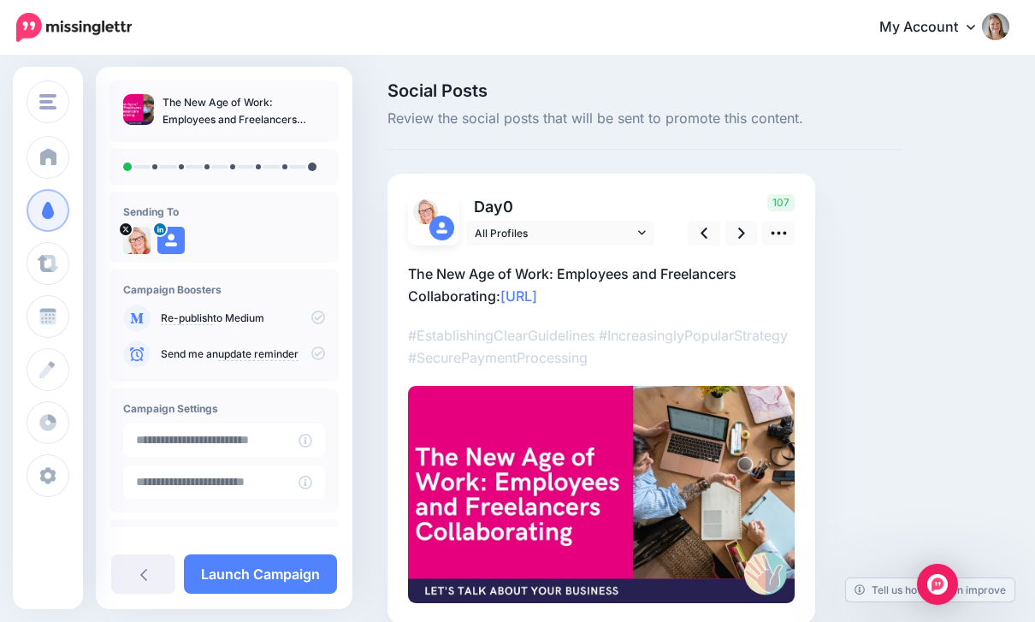
scroll to position [24, 0]
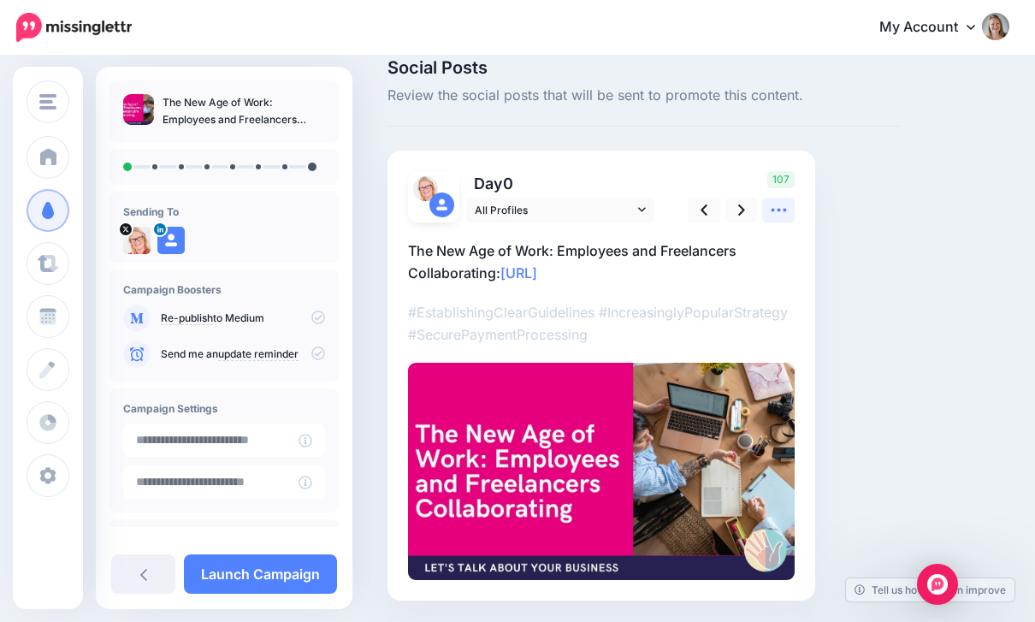
click at [789, 203] on link at bounding box center [778, 210] width 33 height 25
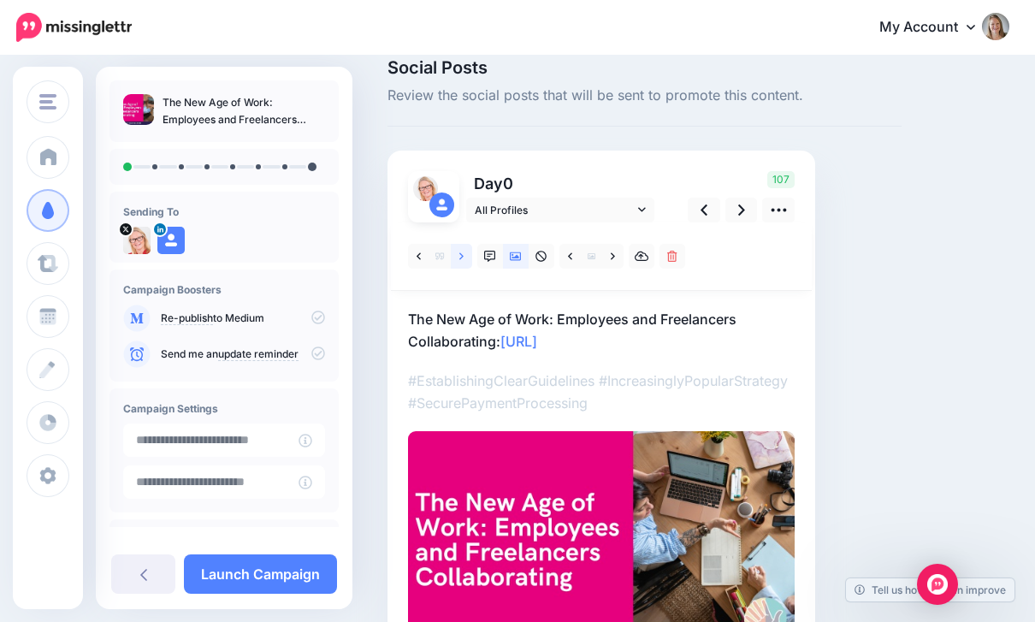
click at [463, 252] on icon at bounding box center [461, 257] width 4 height 12
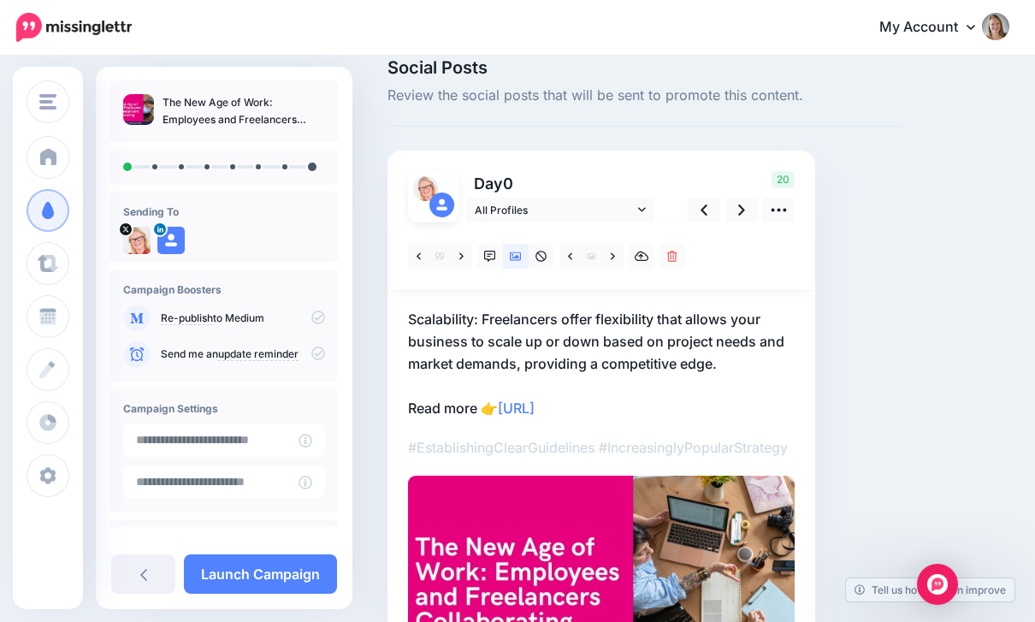
click at [463, 269] on div at bounding box center [601, 256] width 421 height 68
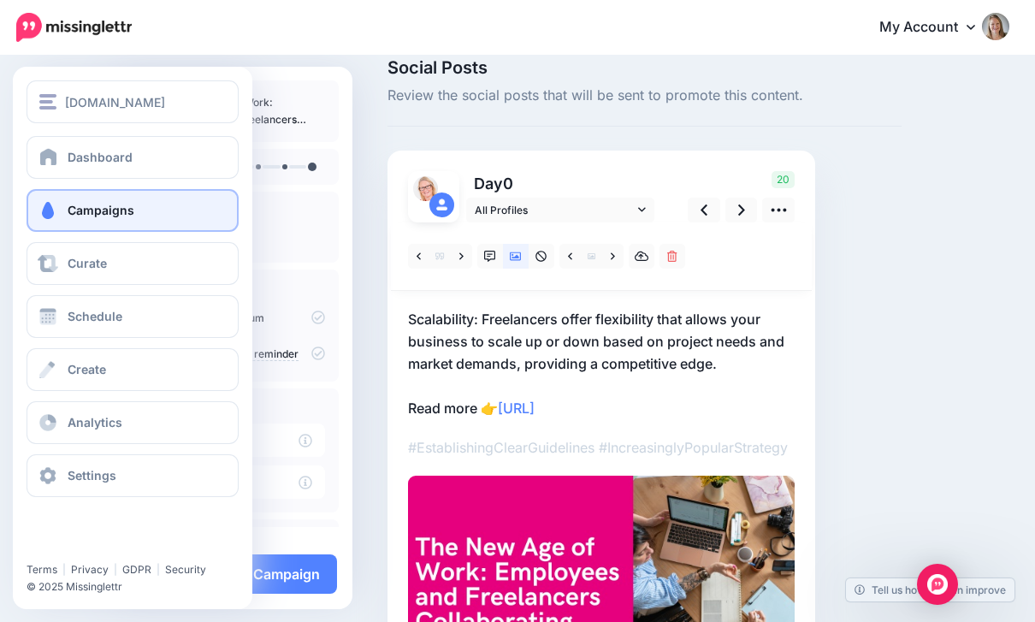
click at [40, 212] on span at bounding box center [48, 210] width 22 height 17
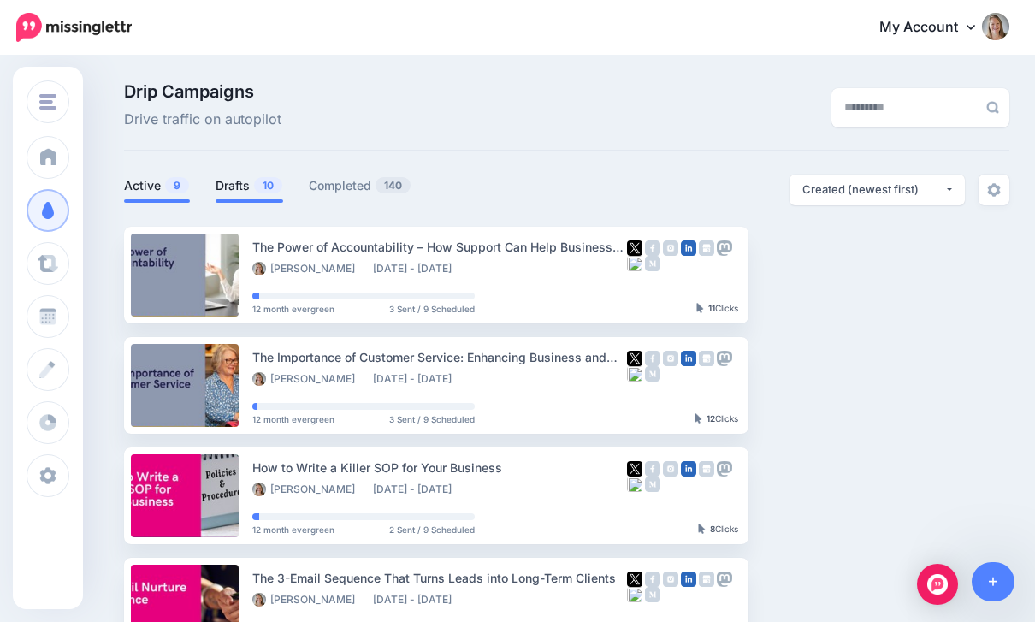
click at [258, 187] on span "10" at bounding box center [268, 185] width 28 height 16
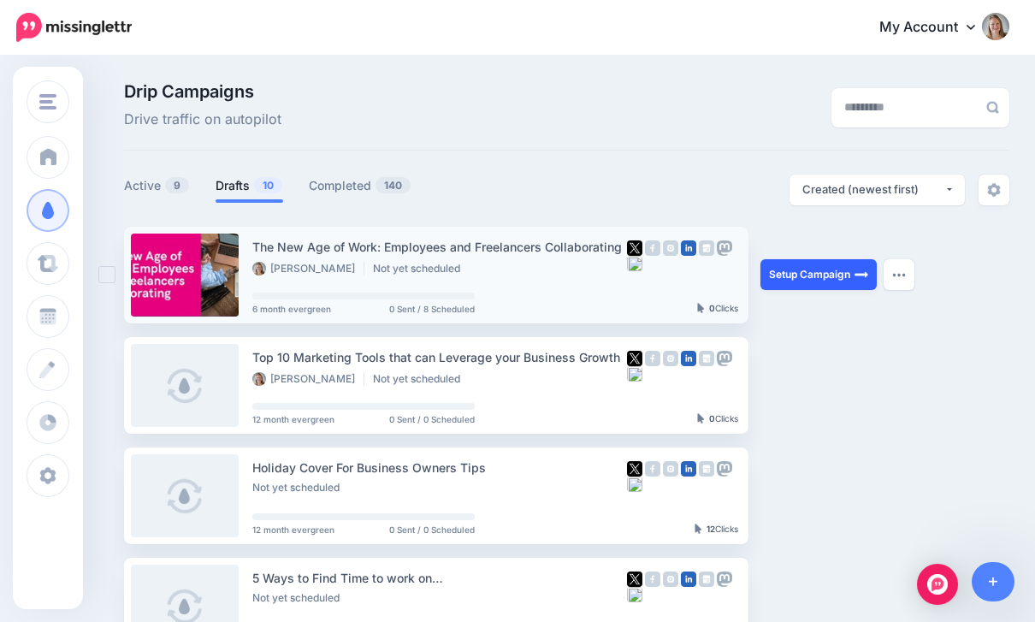
click at [834, 273] on link "Setup Campaign" at bounding box center [819, 274] width 116 height 31
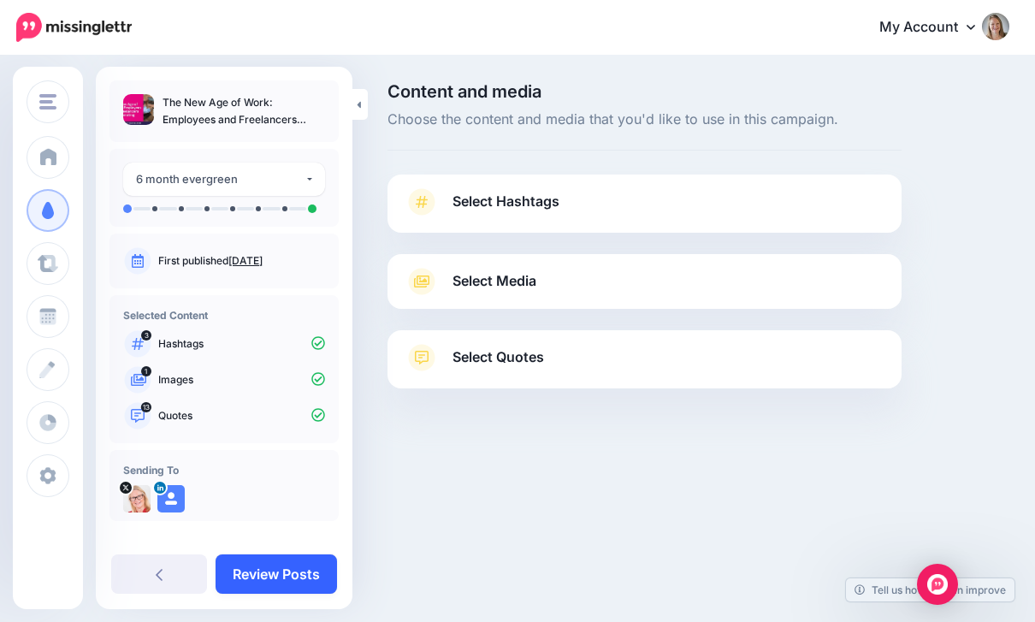
scroll to position [55, 0]
click at [288, 583] on link "Review Posts" at bounding box center [276, 573] width 121 height 39
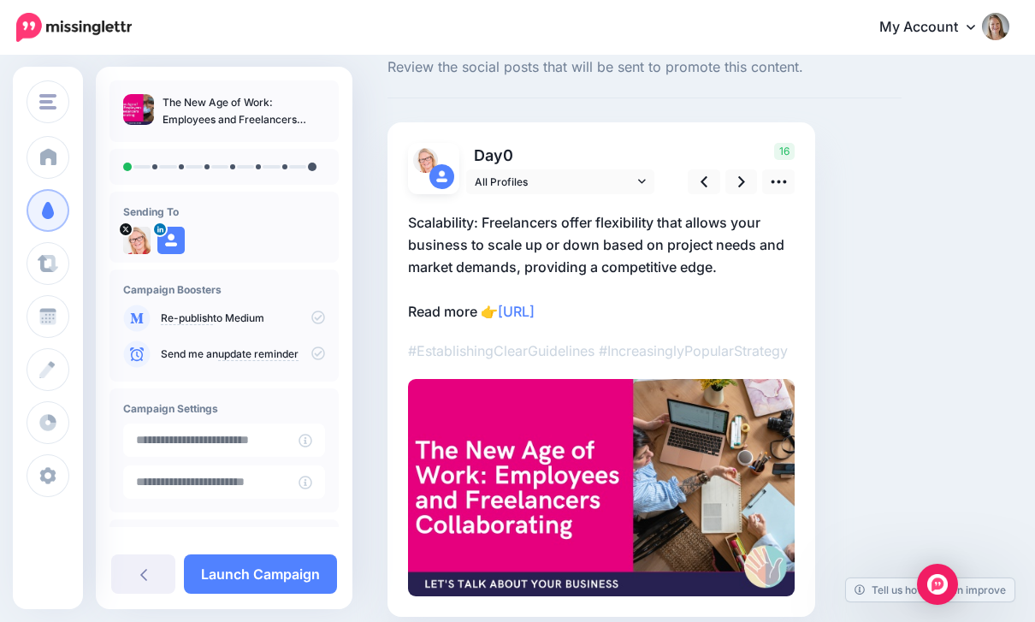
scroll to position [68, 0]
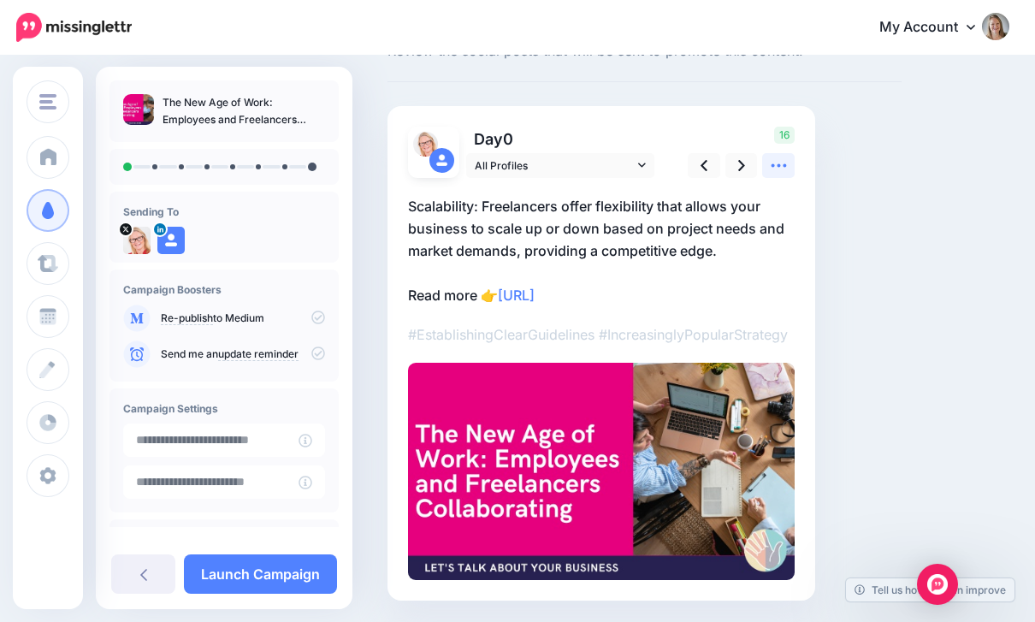
click at [785, 168] on icon at bounding box center [779, 166] width 18 height 18
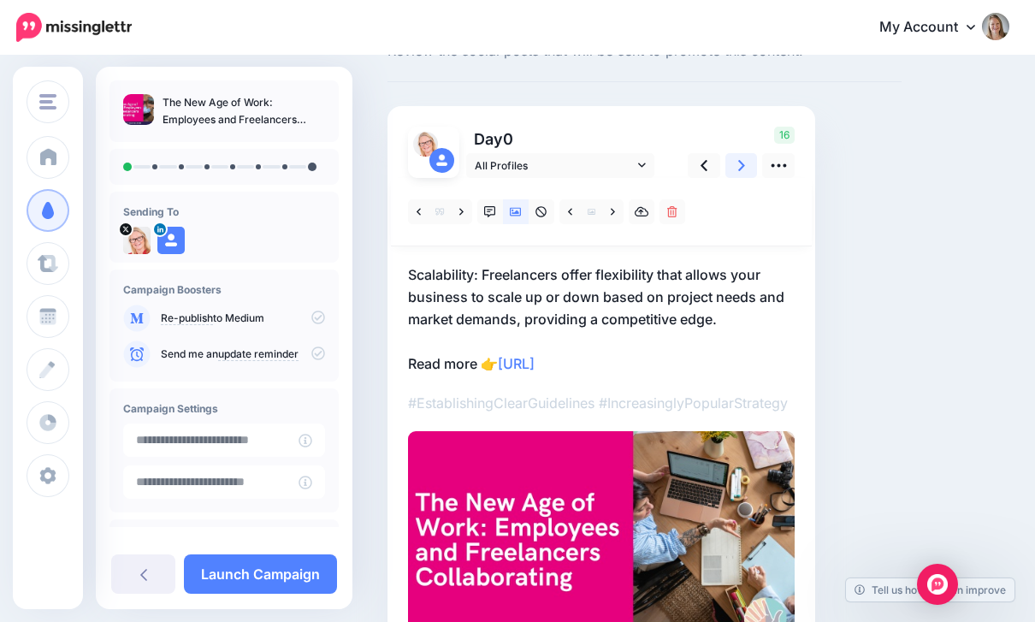
click at [740, 165] on icon at bounding box center [741, 166] width 7 height 18
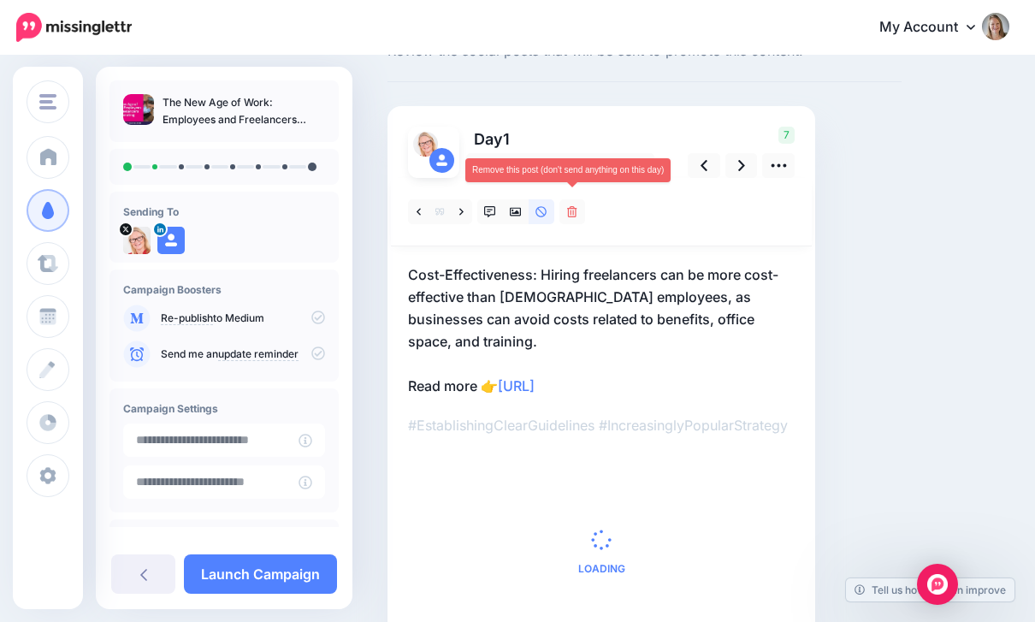
scroll to position [0, 0]
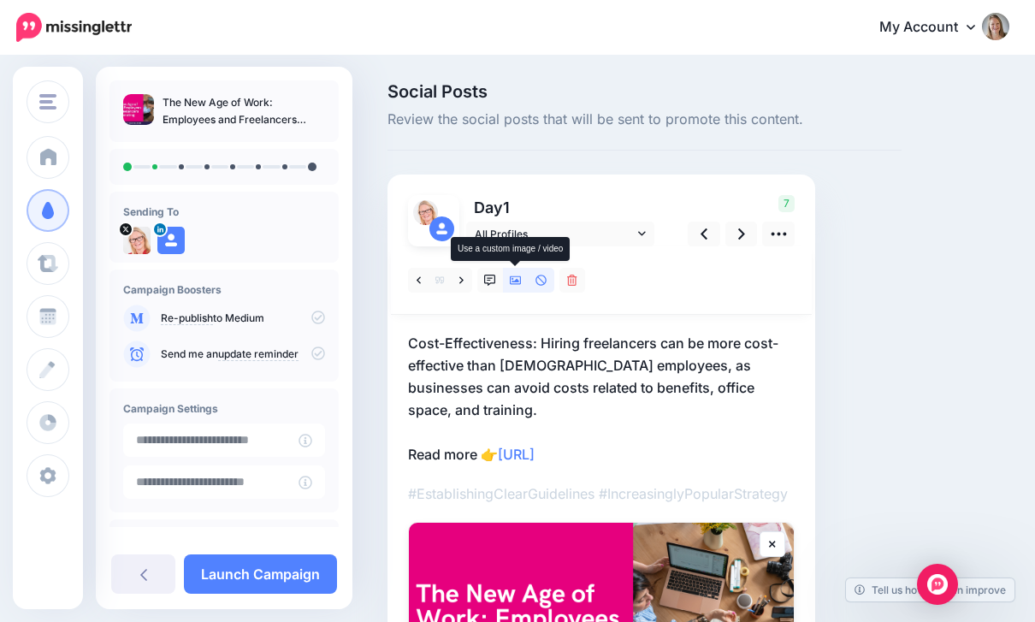
click at [518, 280] on icon at bounding box center [516, 280] width 12 height 9
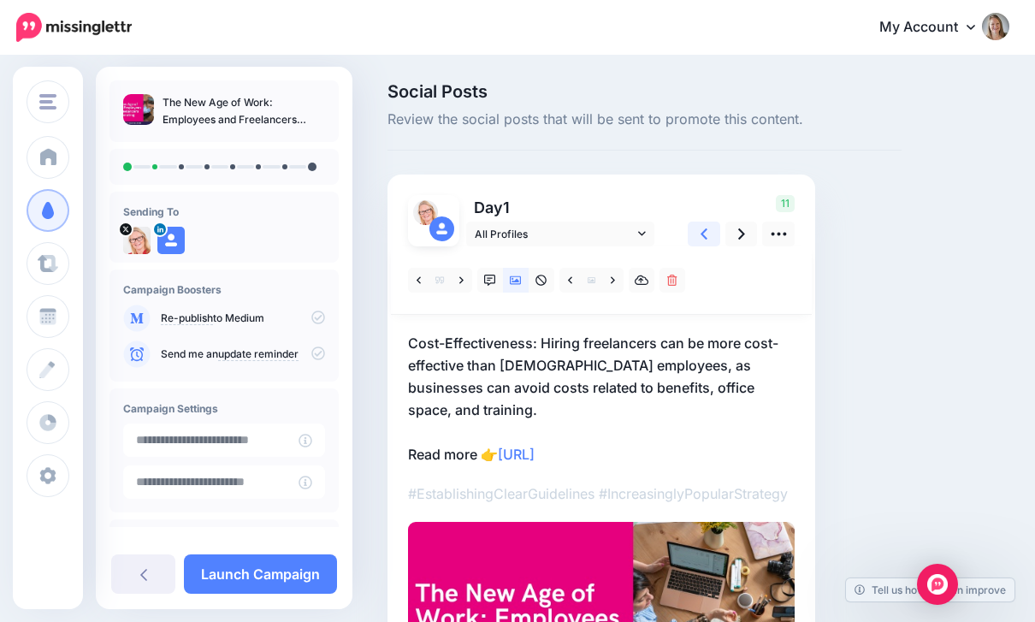
click at [708, 233] on link at bounding box center [704, 234] width 33 height 25
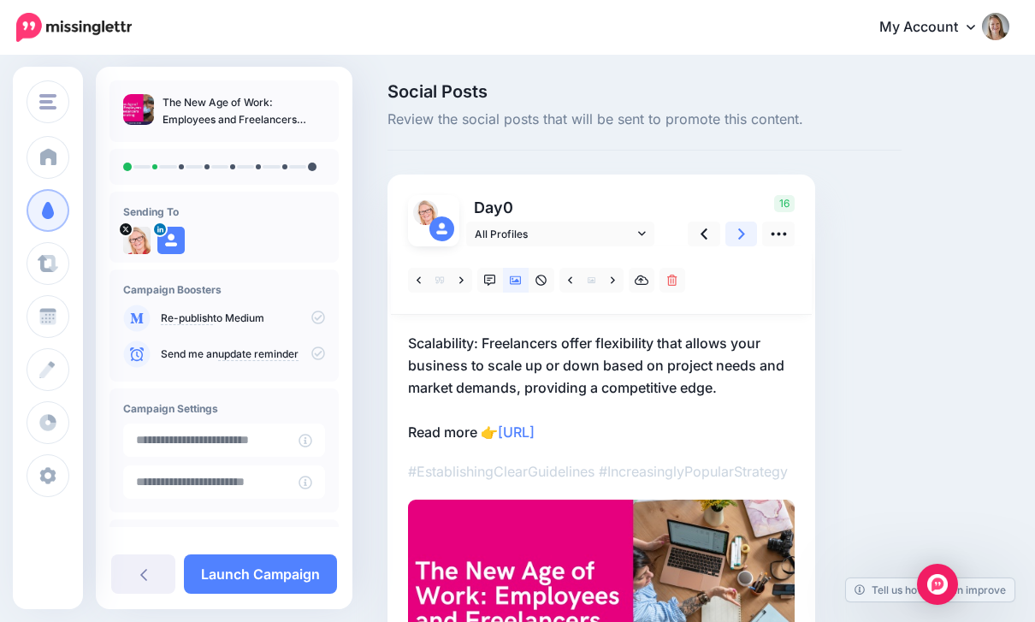
click at [732, 236] on link at bounding box center [742, 234] width 33 height 25
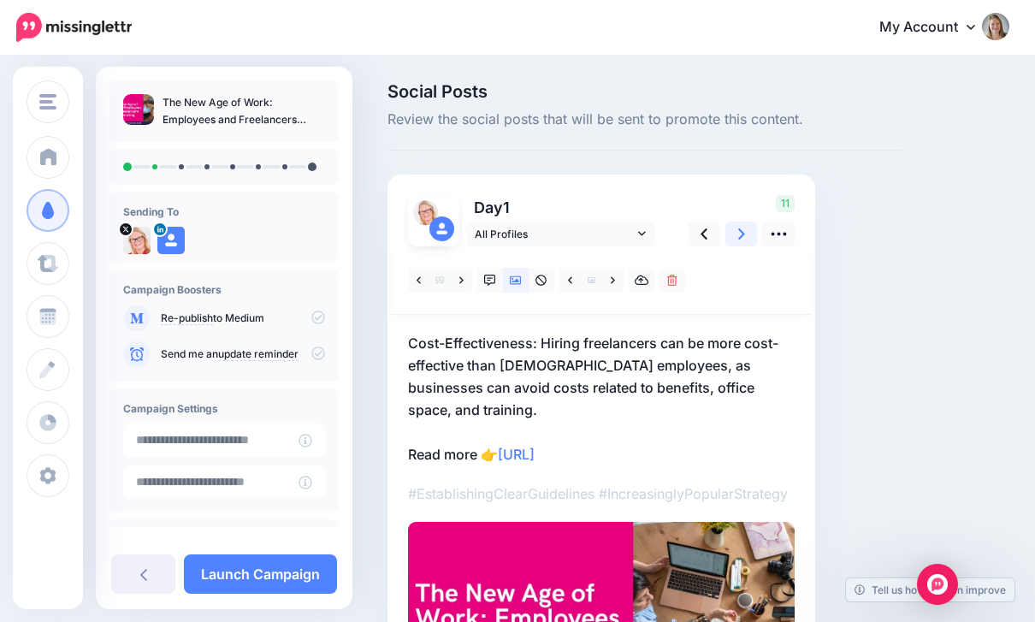
click at [733, 237] on link at bounding box center [742, 234] width 33 height 25
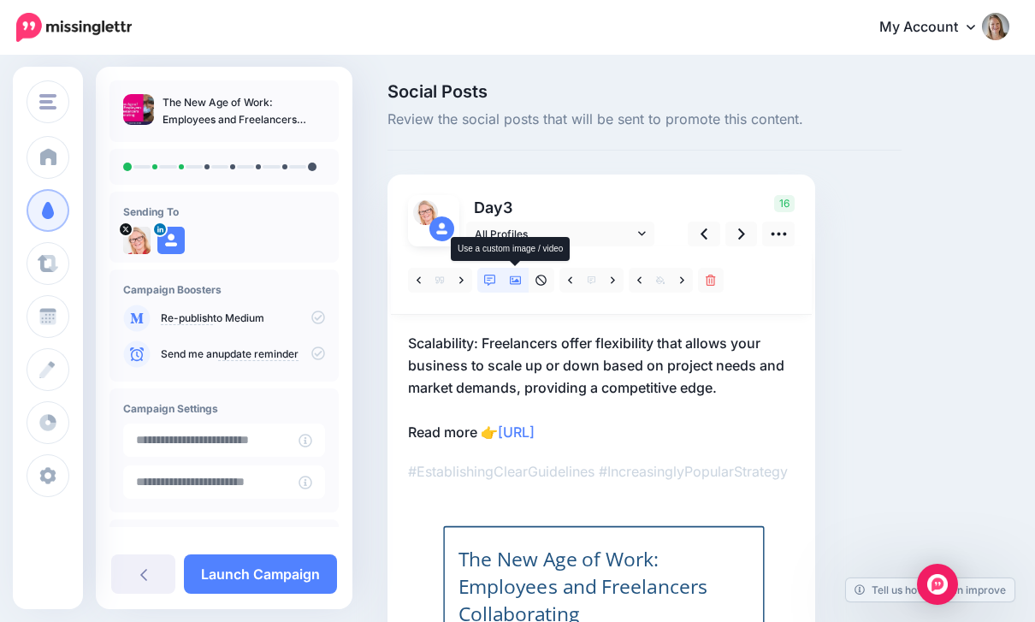
click at [519, 281] on icon at bounding box center [516, 281] width 12 height 12
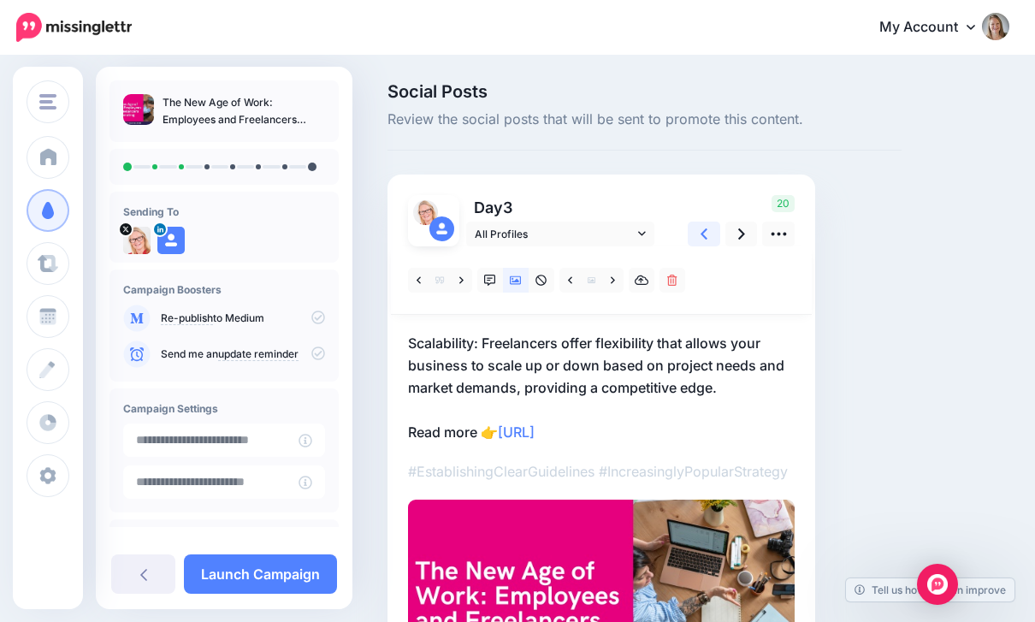
click at [708, 235] on link at bounding box center [704, 234] width 33 height 25
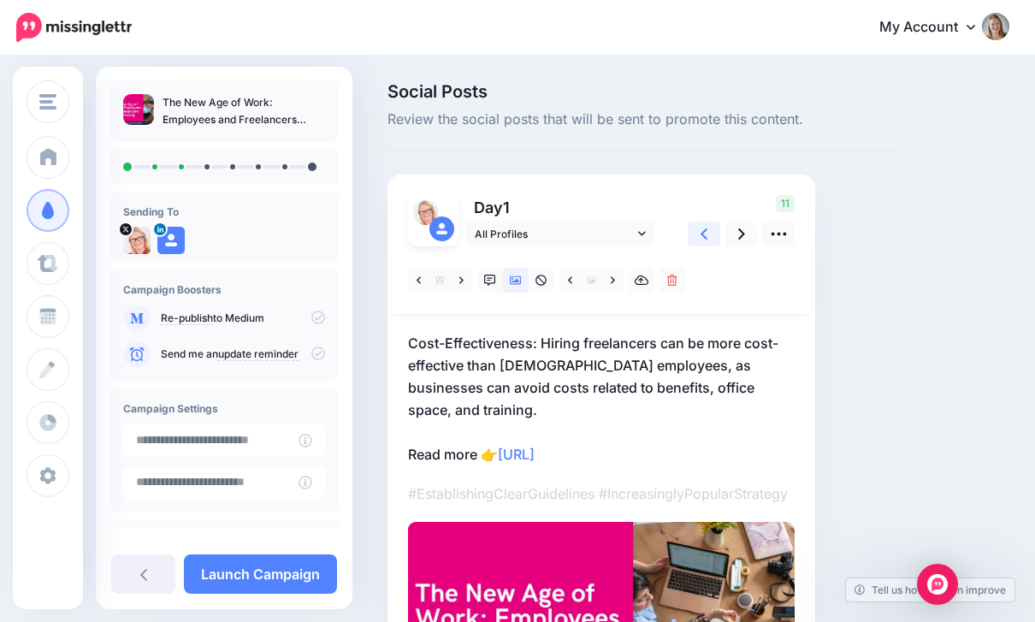
click at [709, 237] on link at bounding box center [704, 234] width 33 height 25
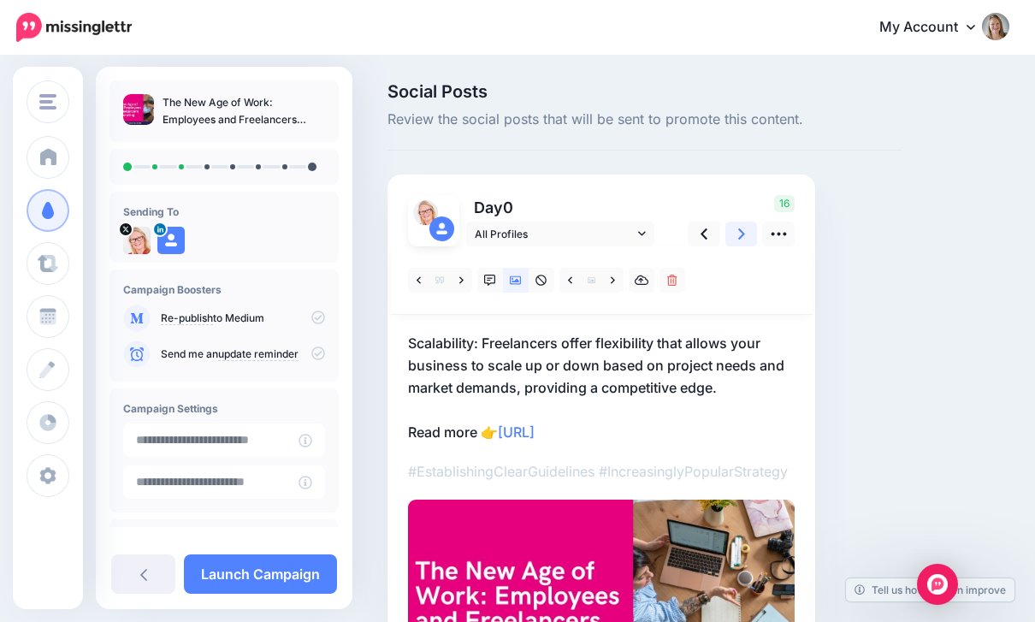
click at [737, 240] on link at bounding box center [742, 234] width 33 height 25
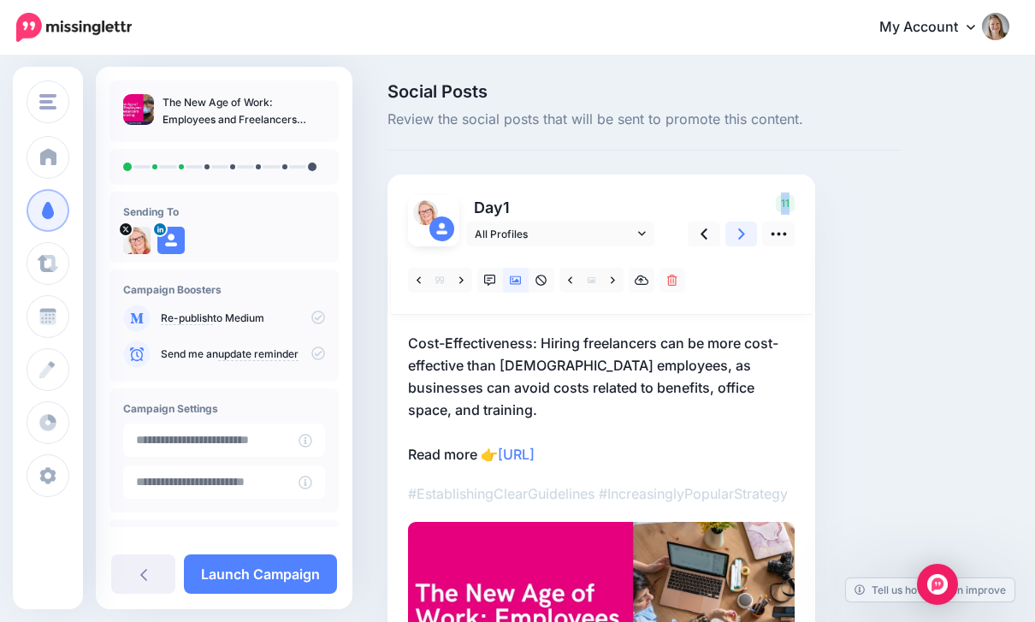
click at [737, 240] on link at bounding box center [742, 234] width 33 height 25
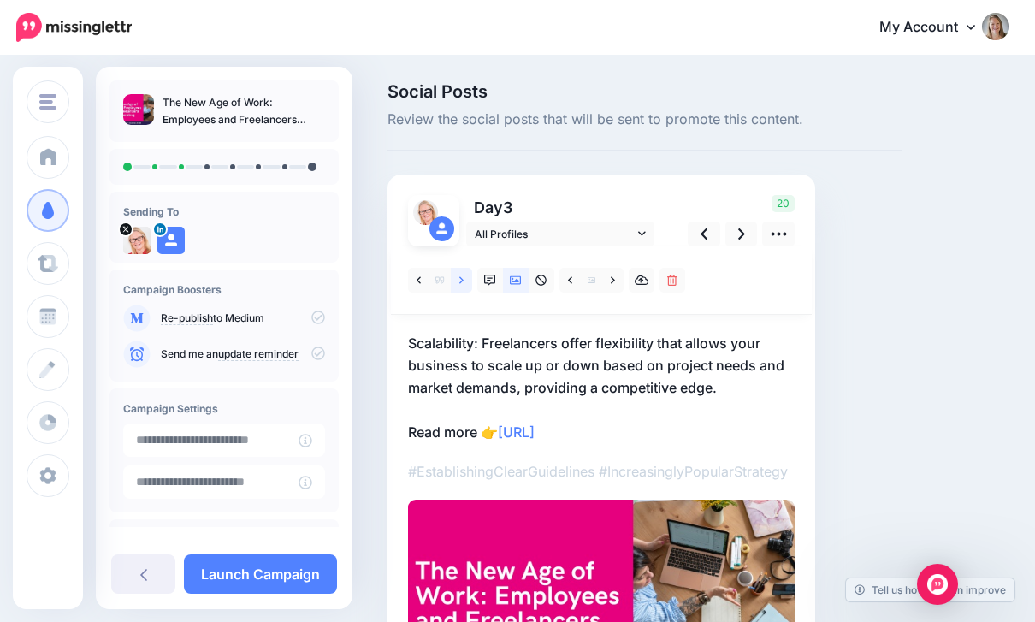
click at [455, 276] on link at bounding box center [461, 280] width 21 height 25
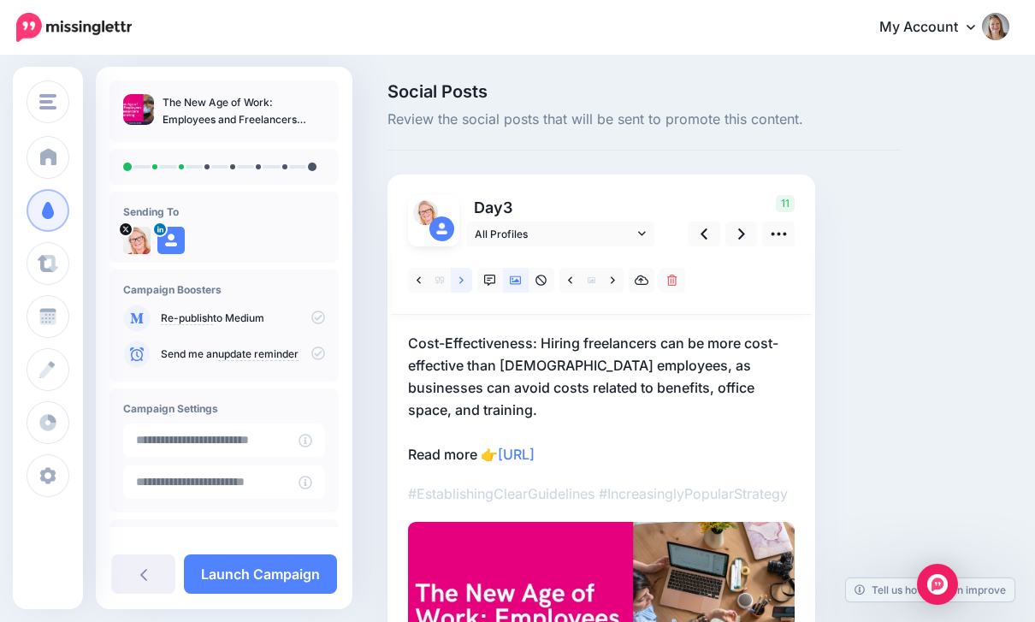
click at [467, 280] on link at bounding box center [461, 280] width 21 height 25
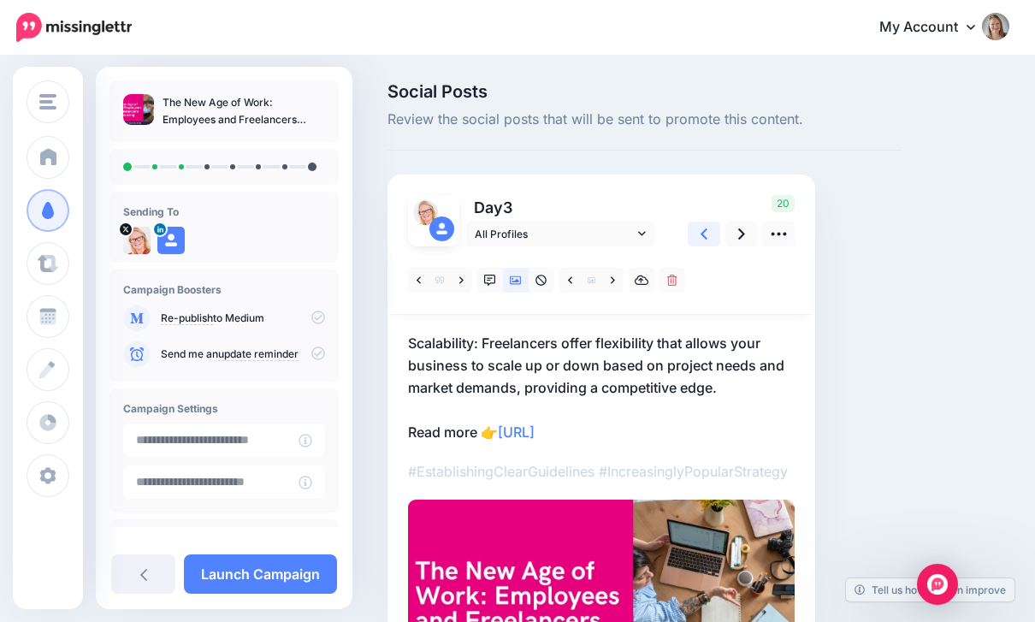
click at [708, 236] on icon at bounding box center [704, 234] width 7 height 18
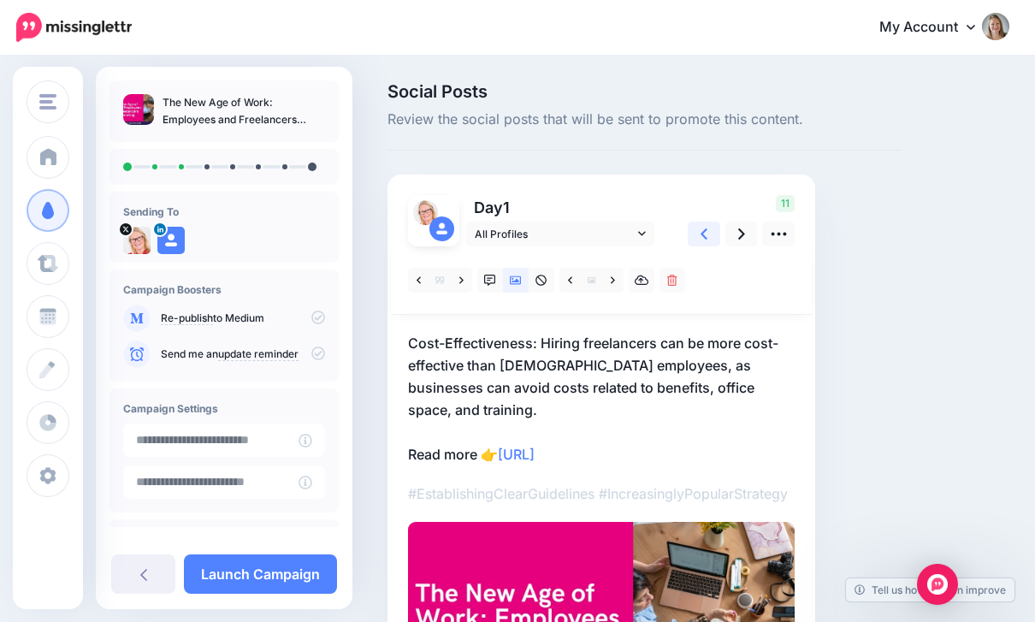
click at [708, 237] on icon at bounding box center [704, 234] width 7 height 18
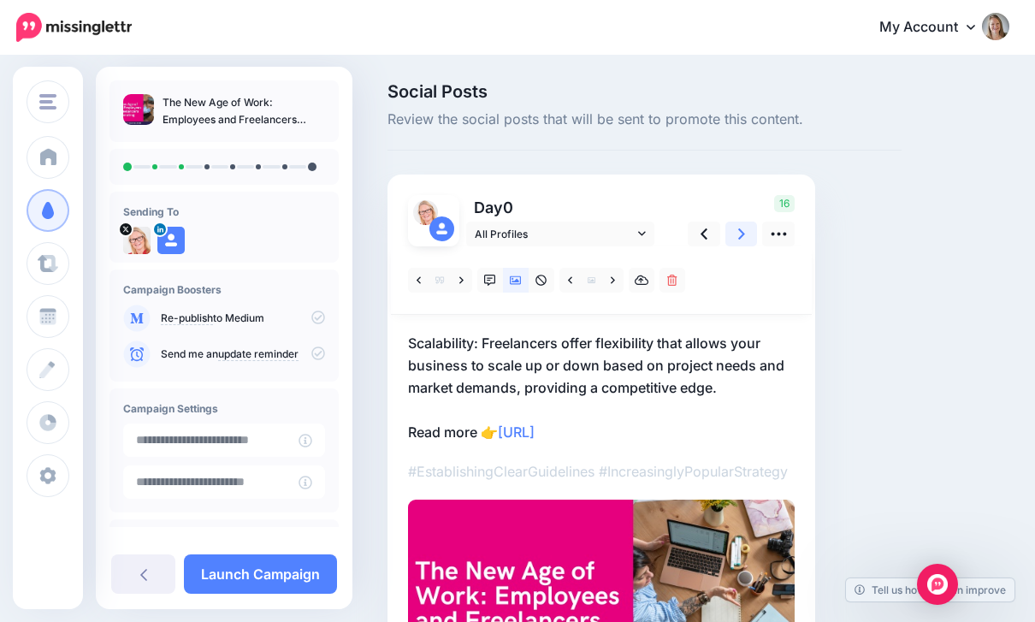
click at [738, 234] on icon at bounding box center [741, 234] width 7 height 18
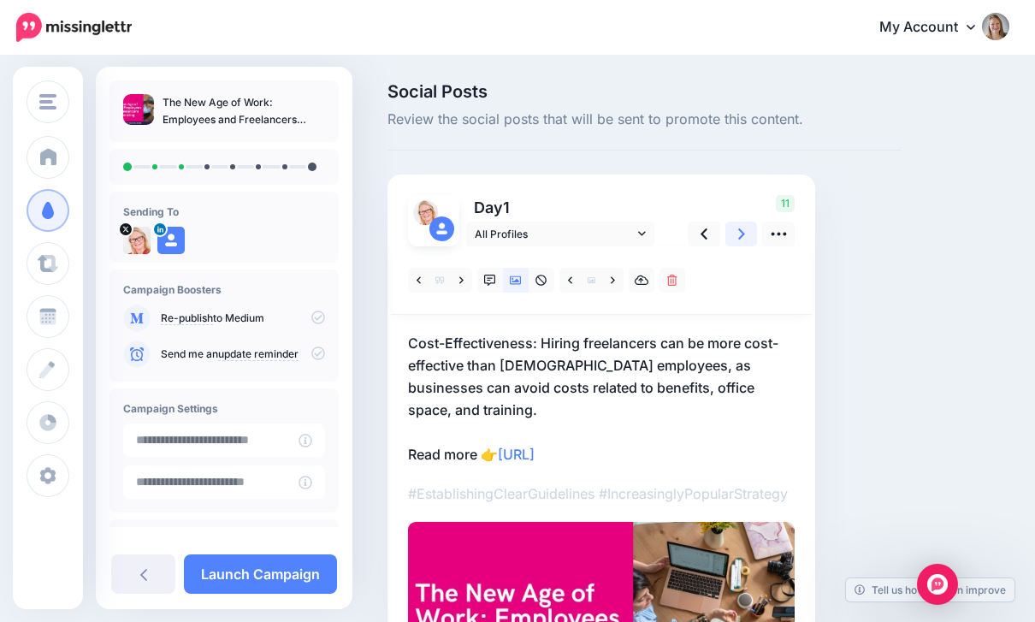
click at [738, 234] on icon at bounding box center [741, 234] width 7 height 18
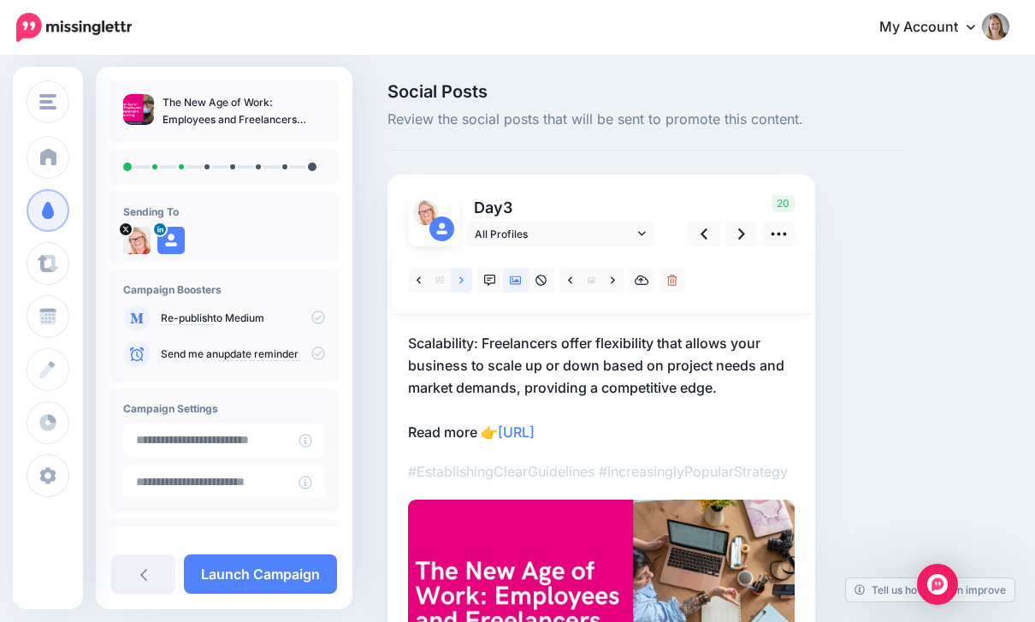
click at [469, 280] on link at bounding box center [461, 280] width 21 height 25
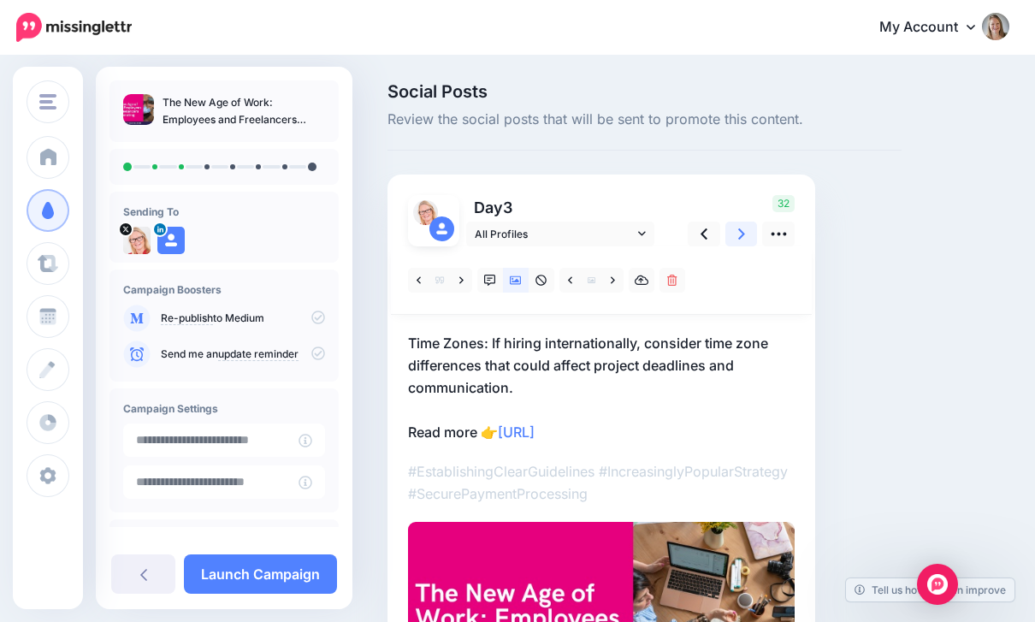
click at [748, 234] on link at bounding box center [742, 234] width 33 height 25
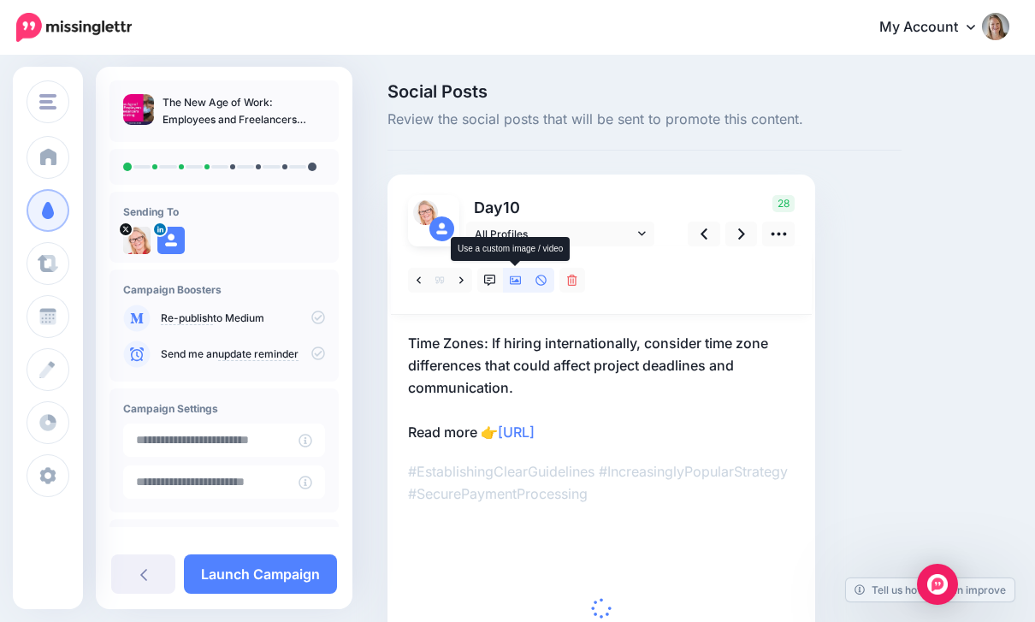
click at [512, 279] on icon at bounding box center [516, 281] width 12 height 12
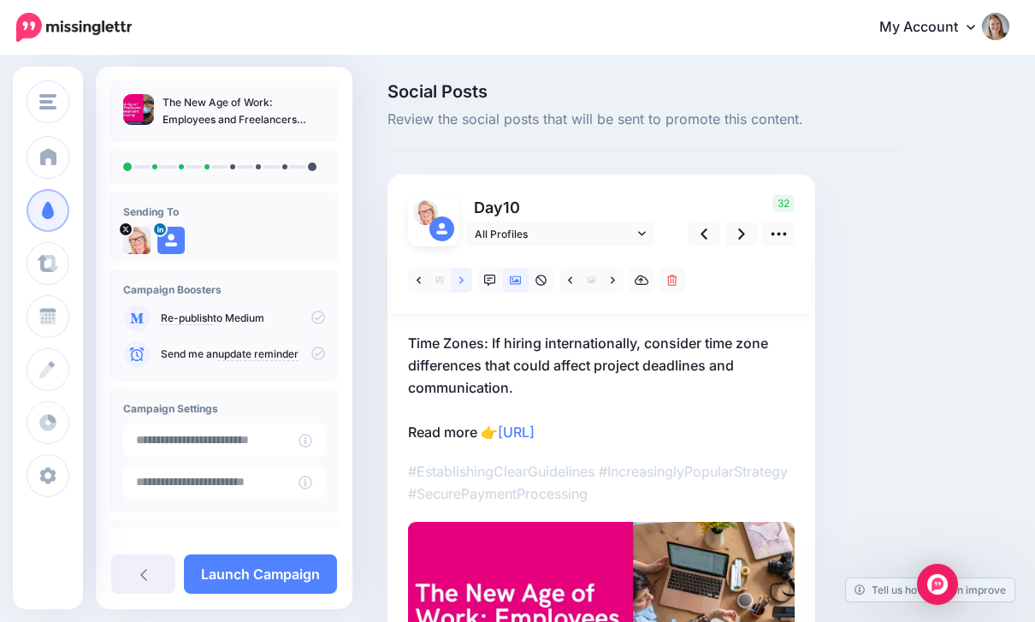
click at [459, 285] on icon at bounding box center [461, 281] width 4 height 12
click at [749, 239] on link at bounding box center [742, 234] width 33 height 25
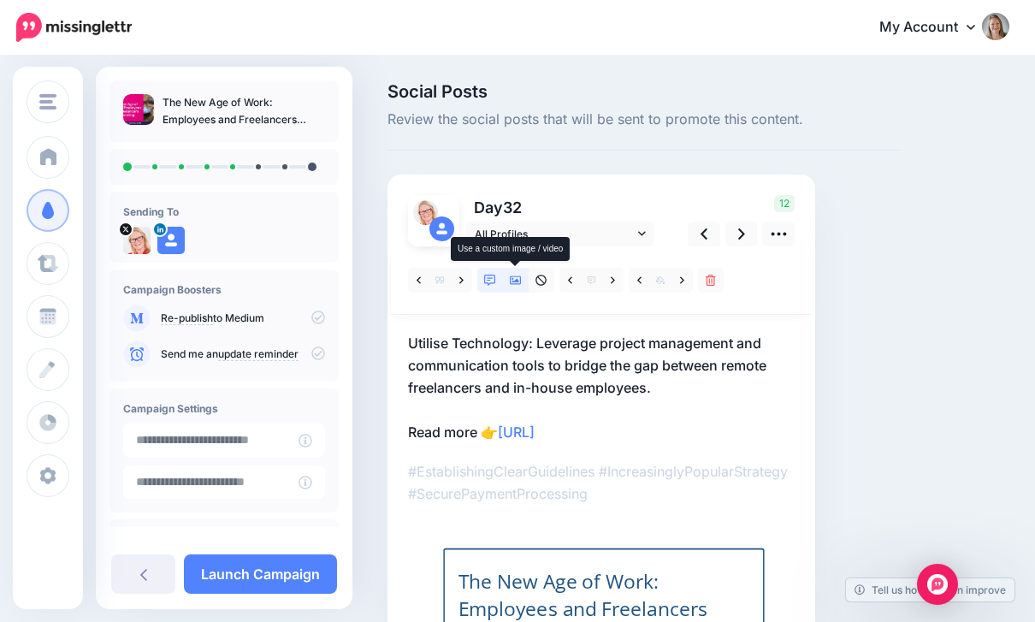
click at [516, 283] on icon at bounding box center [516, 280] width 12 height 9
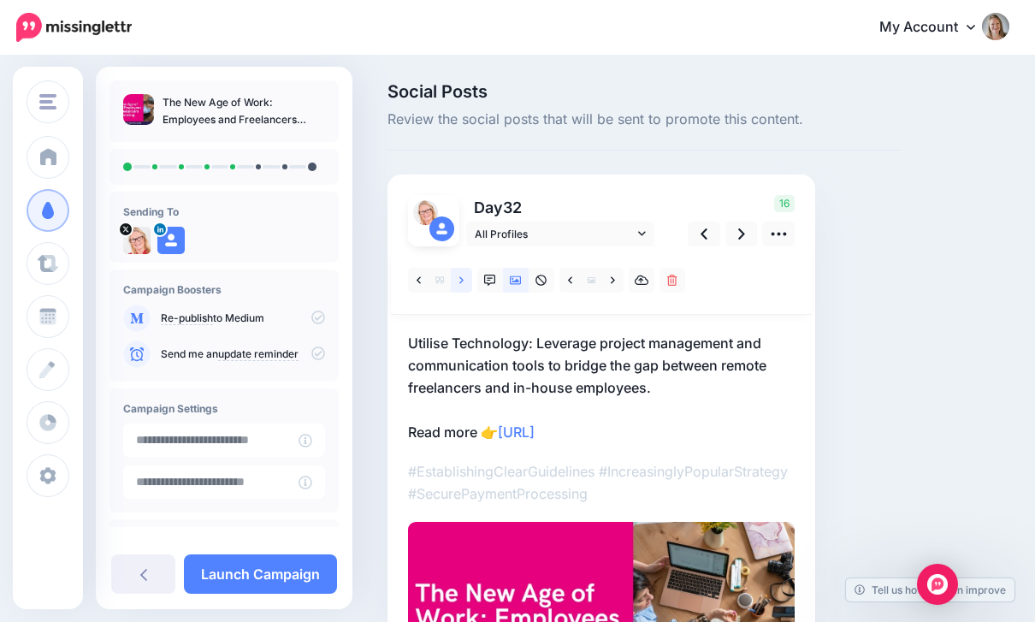
click at [464, 287] on link at bounding box center [461, 280] width 21 height 25
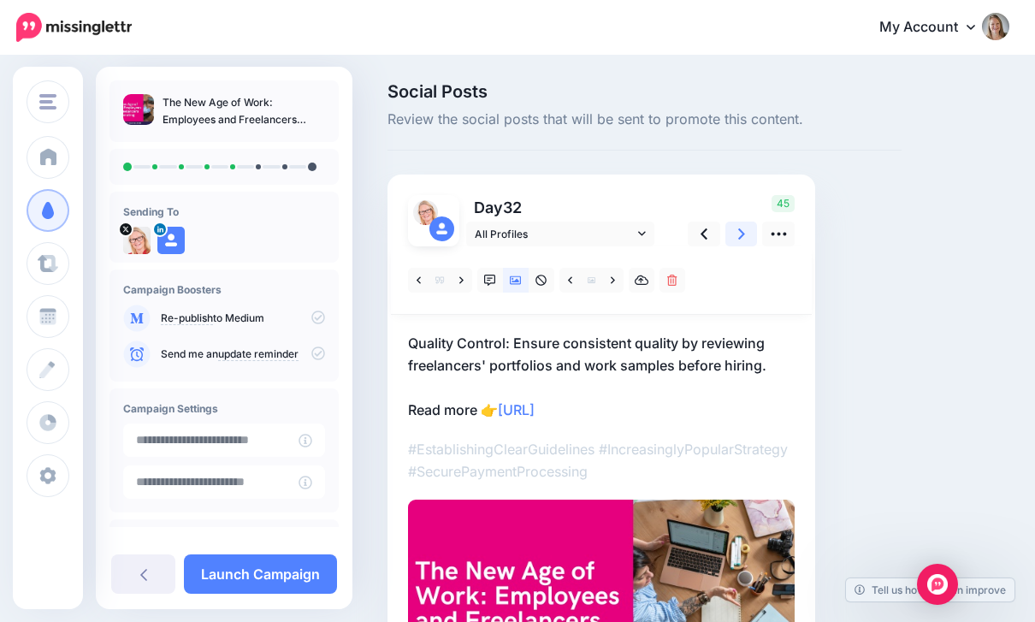
click at [743, 236] on icon at bounding box center [741, 234] width 7 height 18
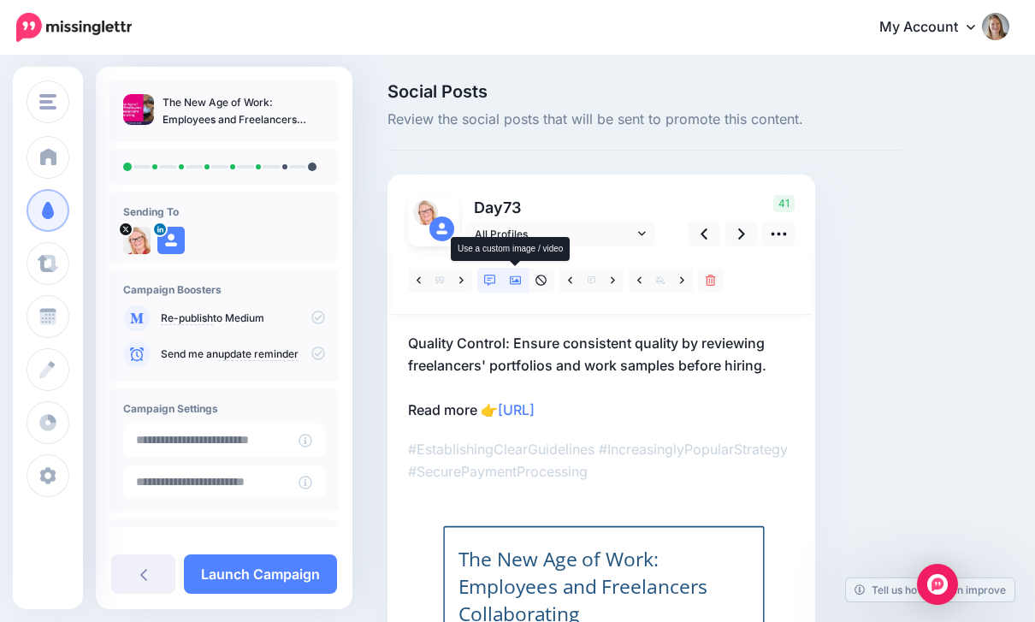
click at [521, 285] on icon at bounding box center [516, 281] width 12 height 12
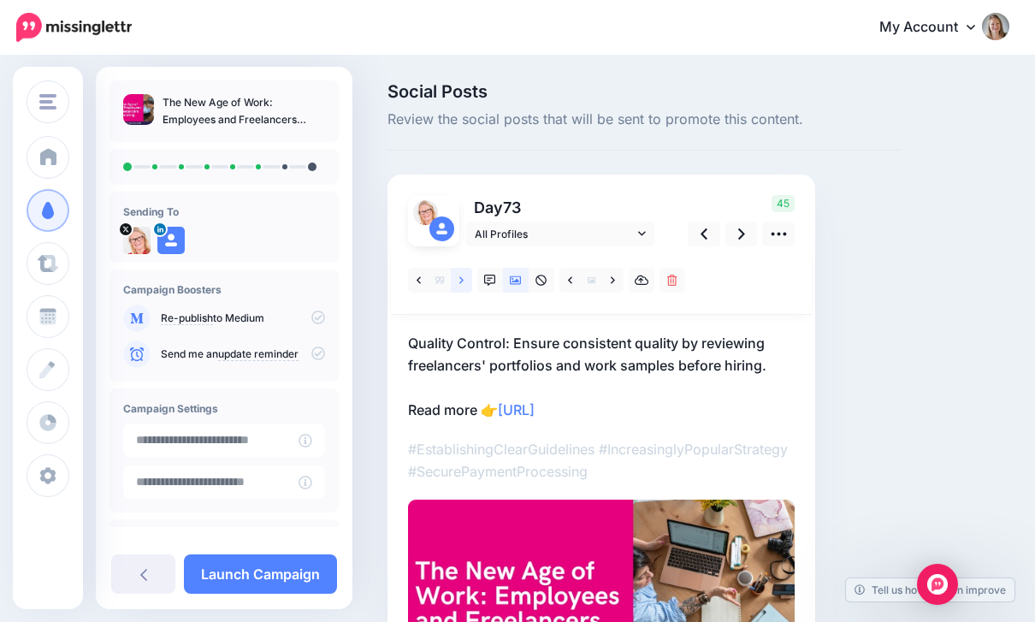
click at [462, 283] on icon at bounding box center [461, 281] width 4 height 12
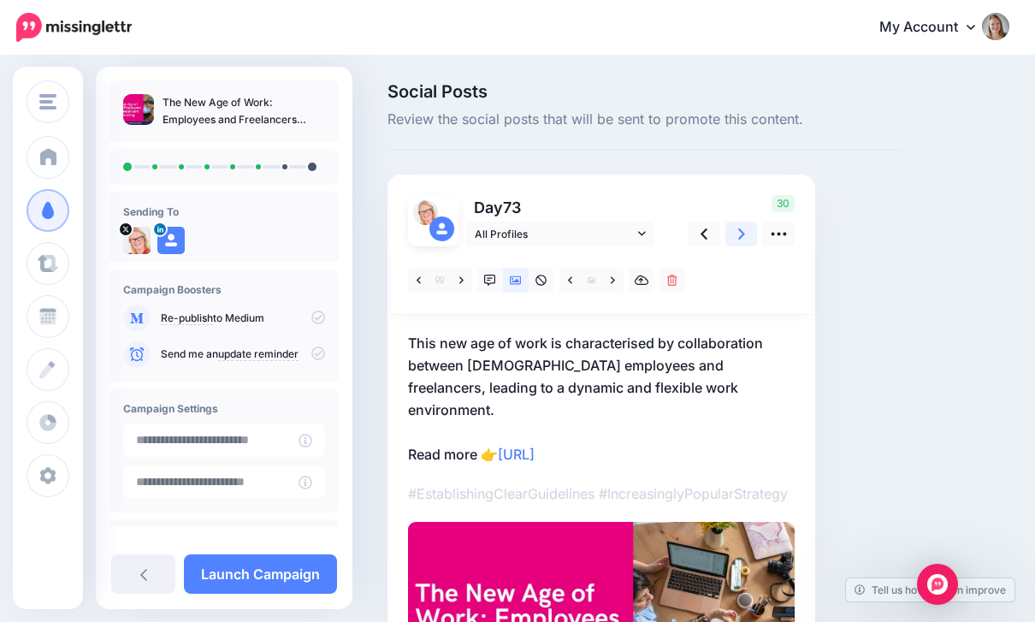
click at [743, 243] on link at bounding box center [742, 234] width 33 height 25
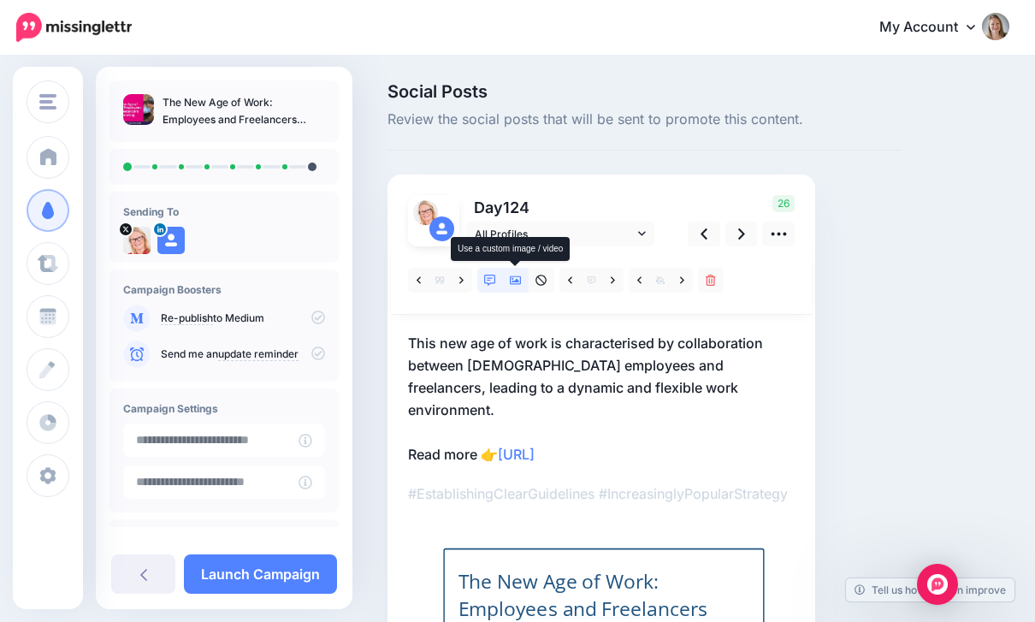
click at [508, 277] on link at bounding box center [516, 280] width 26 height 25
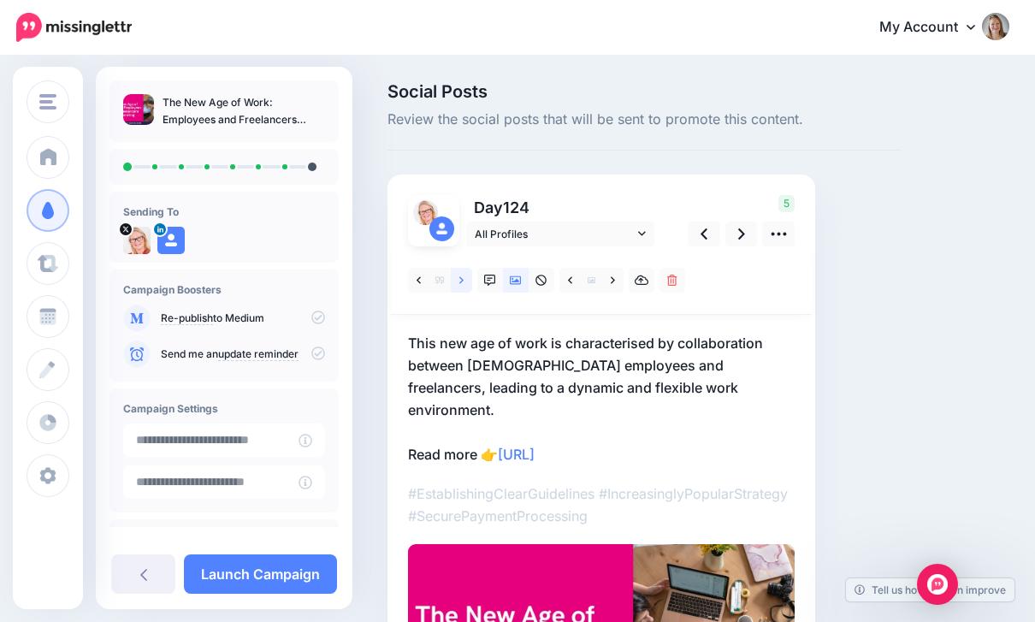
click at [460, 282] on icon at bounding box center [461, 279] width 4 height 7
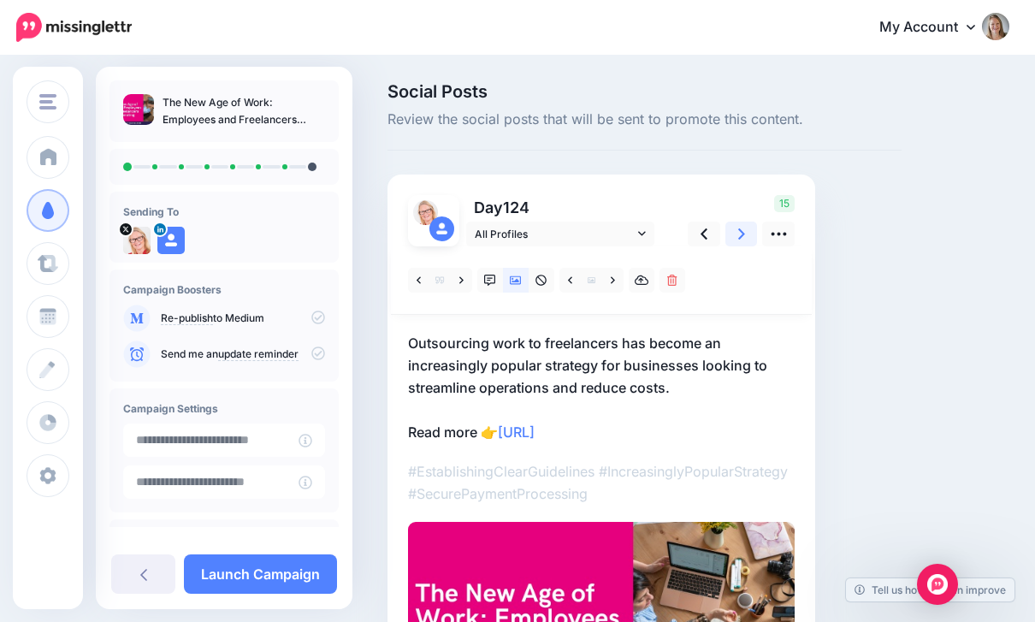
click at [749, 235] on link at bounding box center [742, 234] width 33 height 25
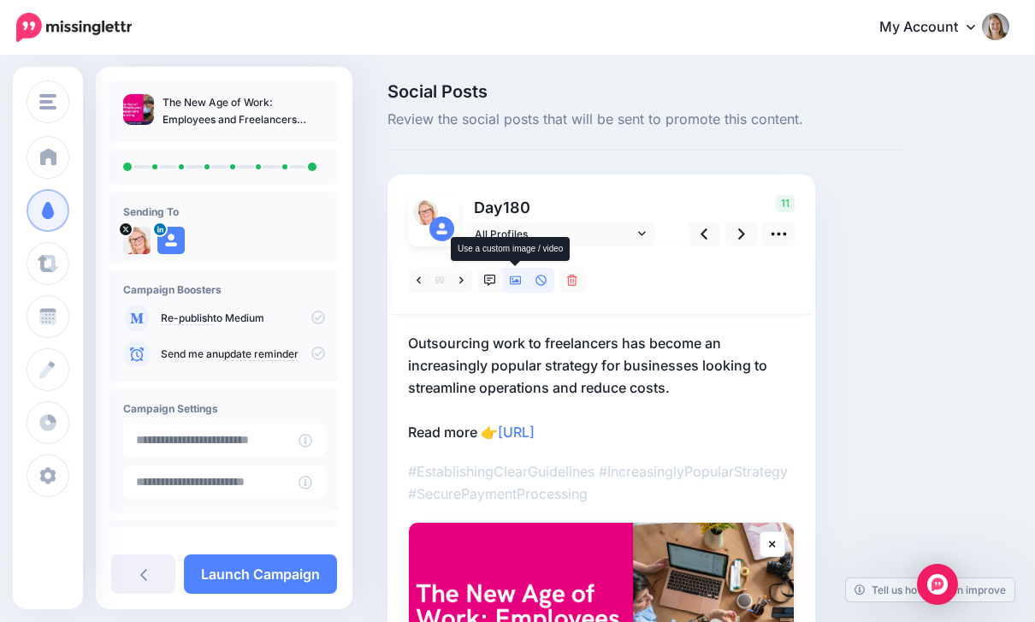
click at [514, 283] on icon at bounding box center [516, 280] width 12 height 9
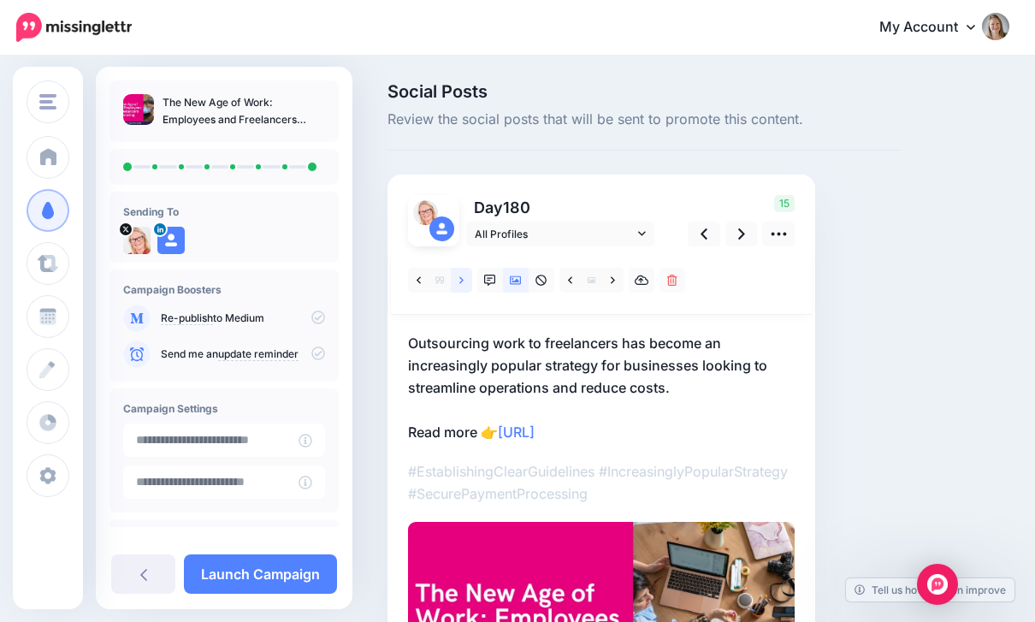
click at [458, 286] on link at bounding box center [461, 280] width 21 height 25
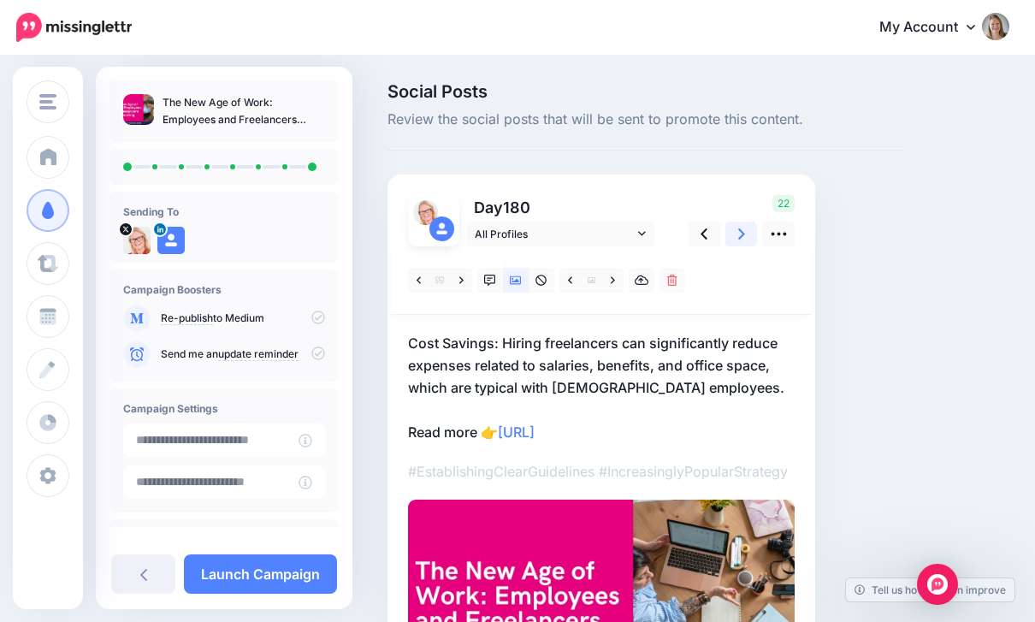
click at [741, 239] on icon at bounding box center [741, 234] width 7 height 18
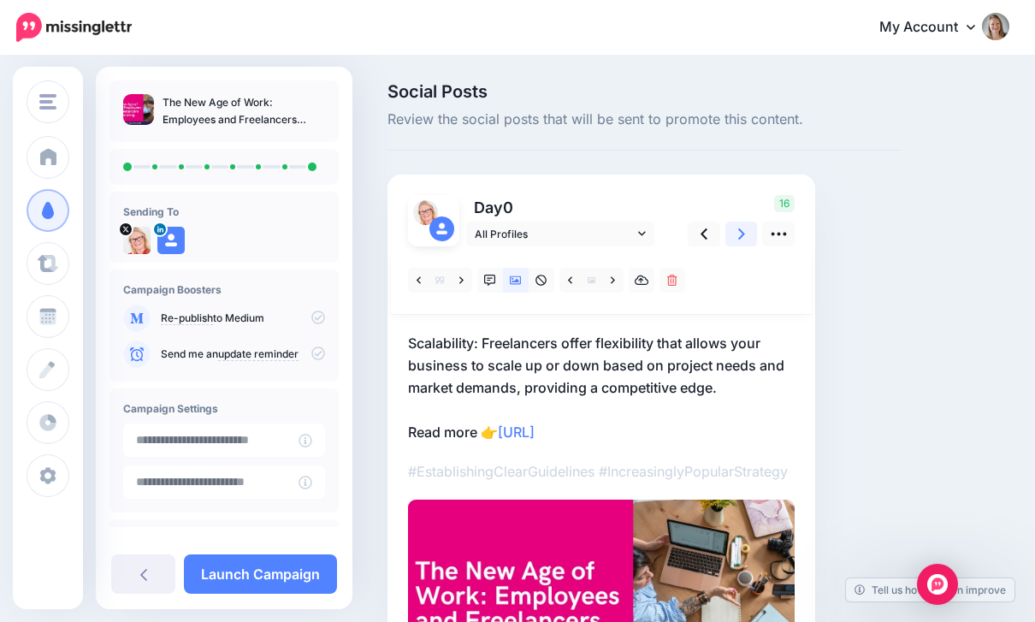
click at [741, 239] on icon at bounding box center [741, 234] width 7 height 18
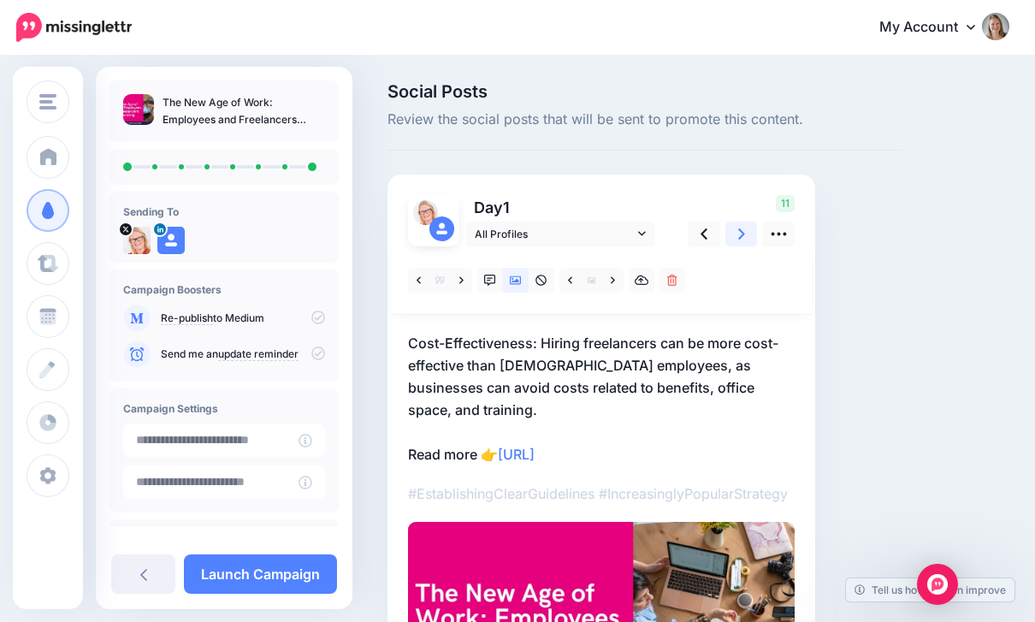
click at [740, 240] on icon at bounding box center [741, 234] width 7 height 18
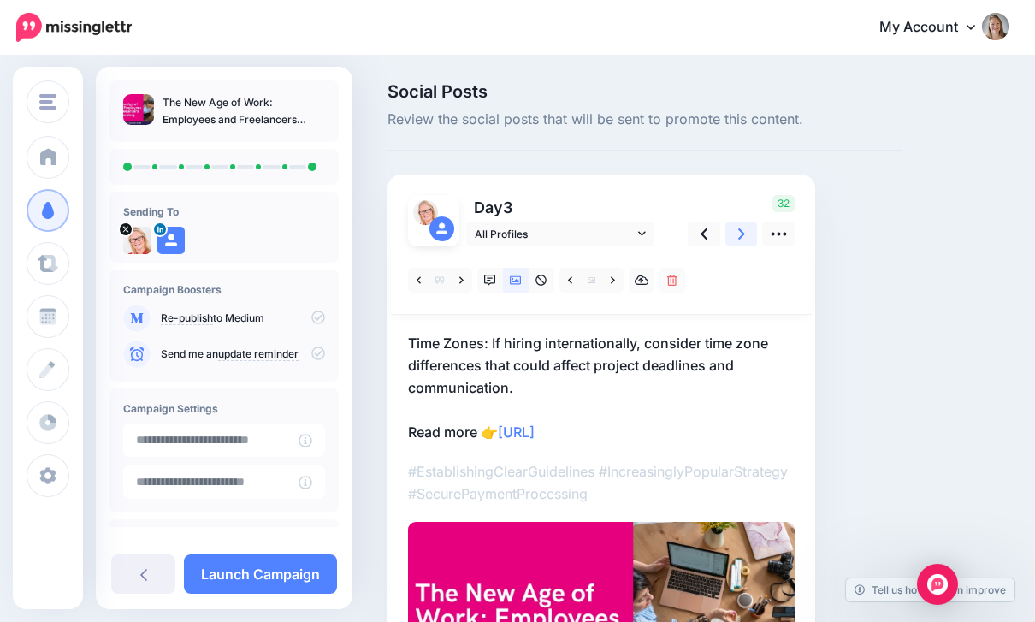
click at [740, 240] on icon at bounding box center [741, 234] width 7 height 18
click at [740, 241] on icon at bounding box center [741, 234] width 7 height 18
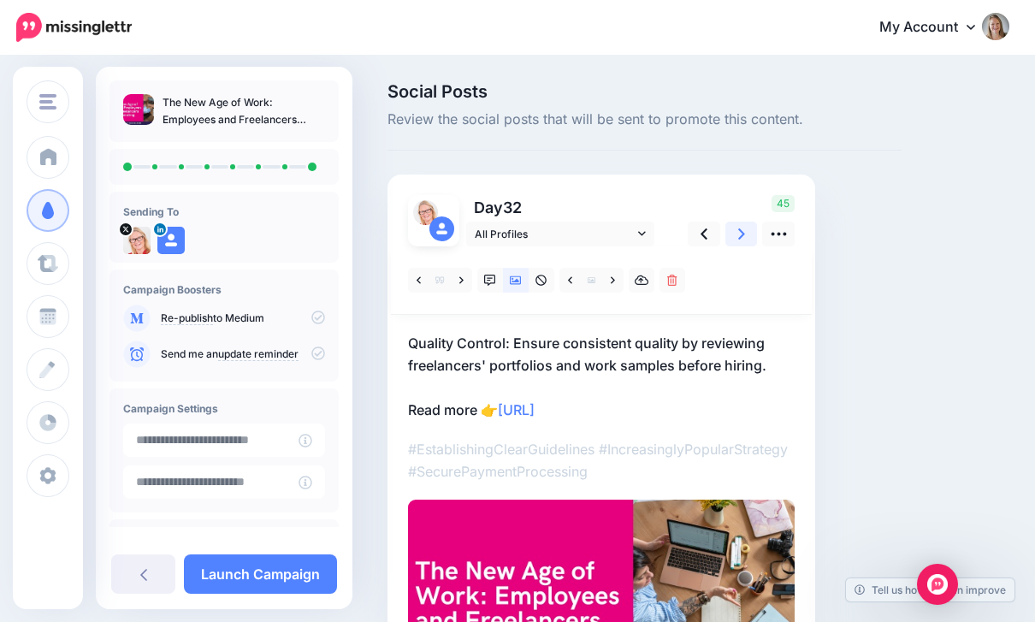
click at [741, 241] on icon at bounding box center [741, 234] width 7 height 18
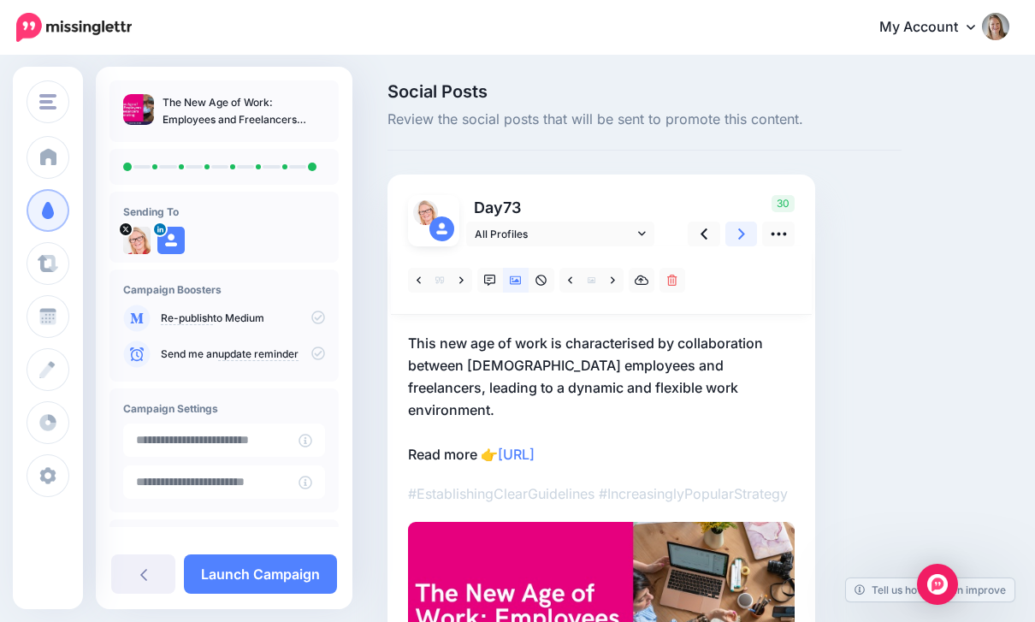
click at [742, 241] on icon at bounding box center [741, 234] width 7 height 18
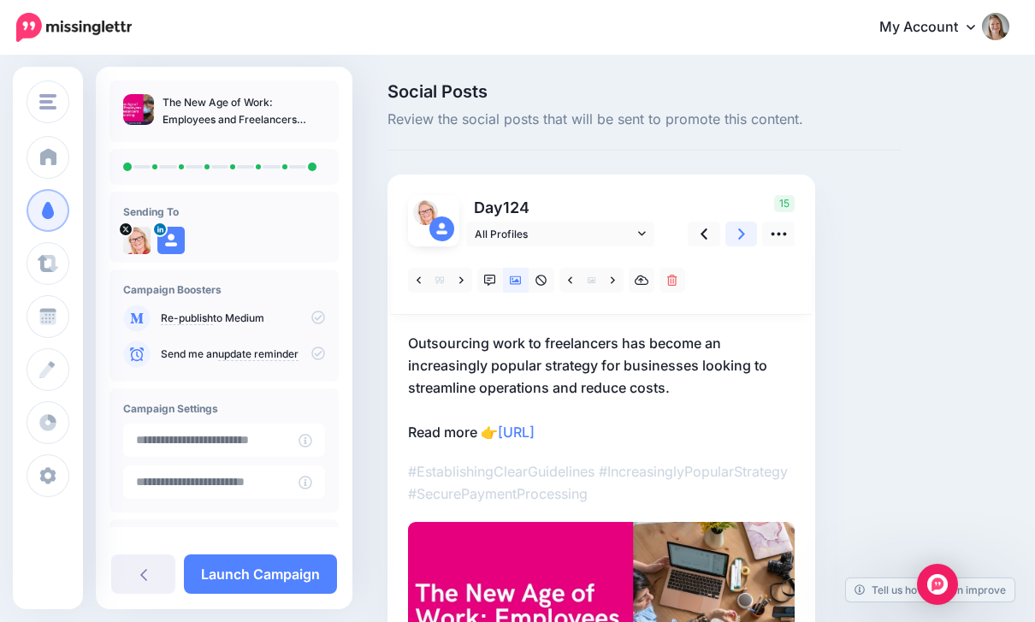
click at [741, 242] on link at bounding box center [742, 234] width 33 height 25
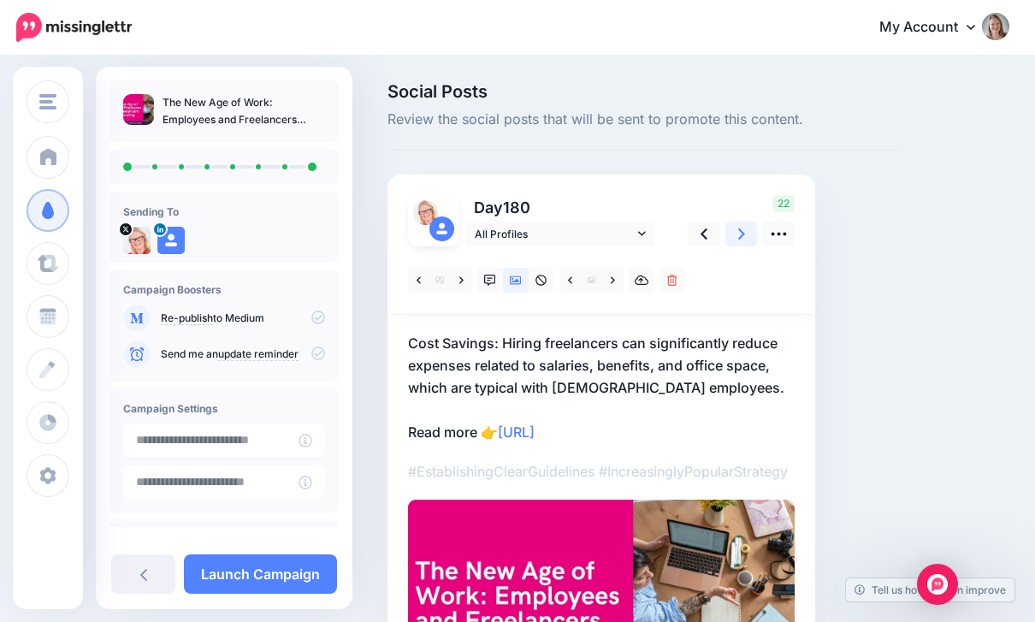
click at [741, 243] on link at bounding box center [742, 234] width 33 height 25
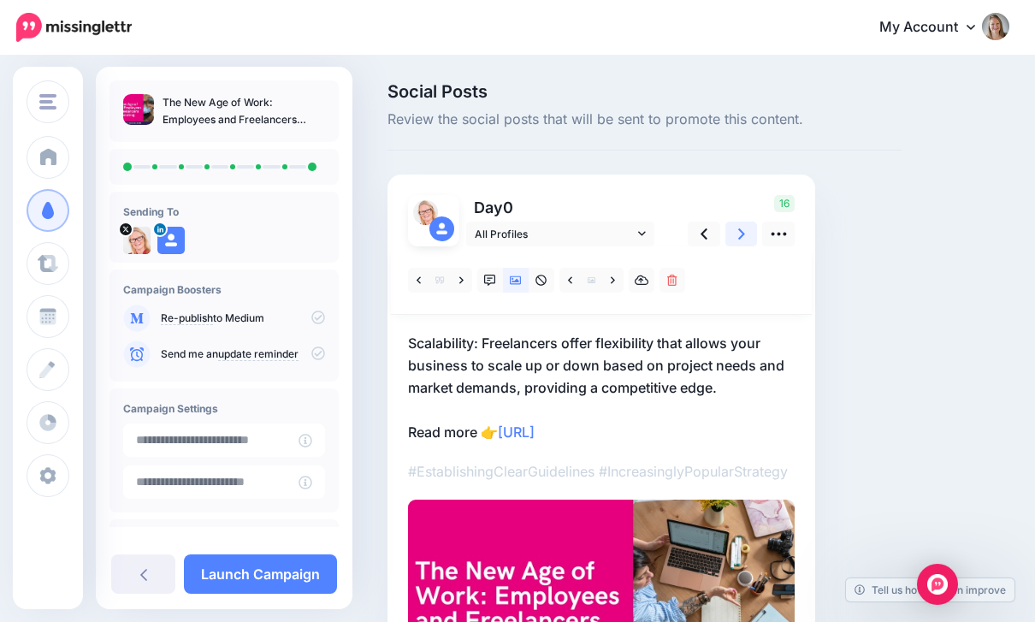
click at [736, 244] on link at bounding box center [742, 234] width 33 height 25
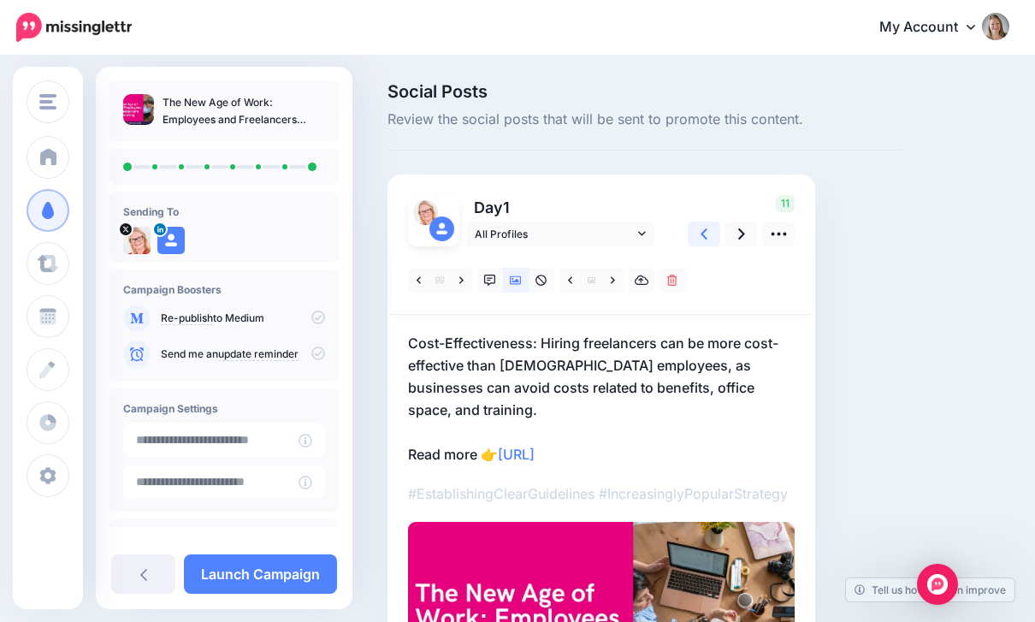
click at [712, 234] on link at bounding box center [704, 234] width 33 height 25
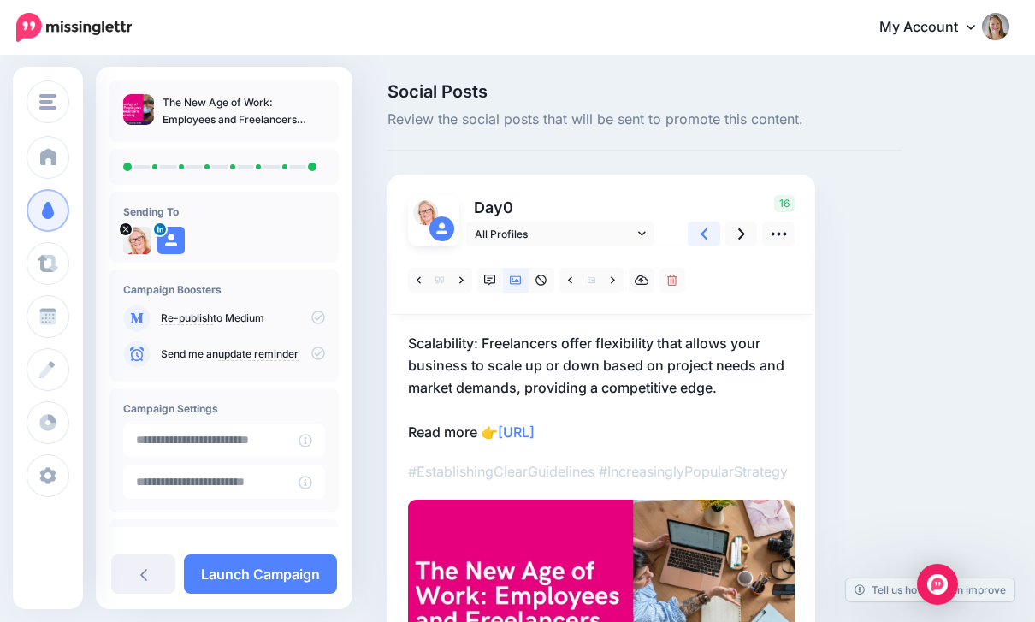
click at [708, 234] on icon at bounding box center [704, 234] width 7 height 18
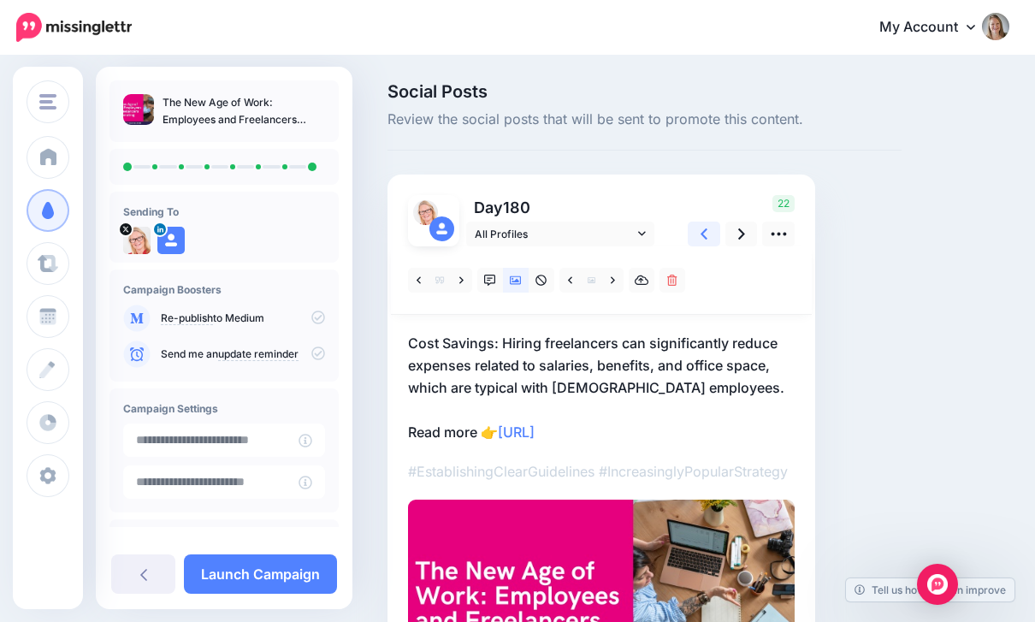
click at [708, 234] on icon at bounding box center [704, 234] width 7 height 18
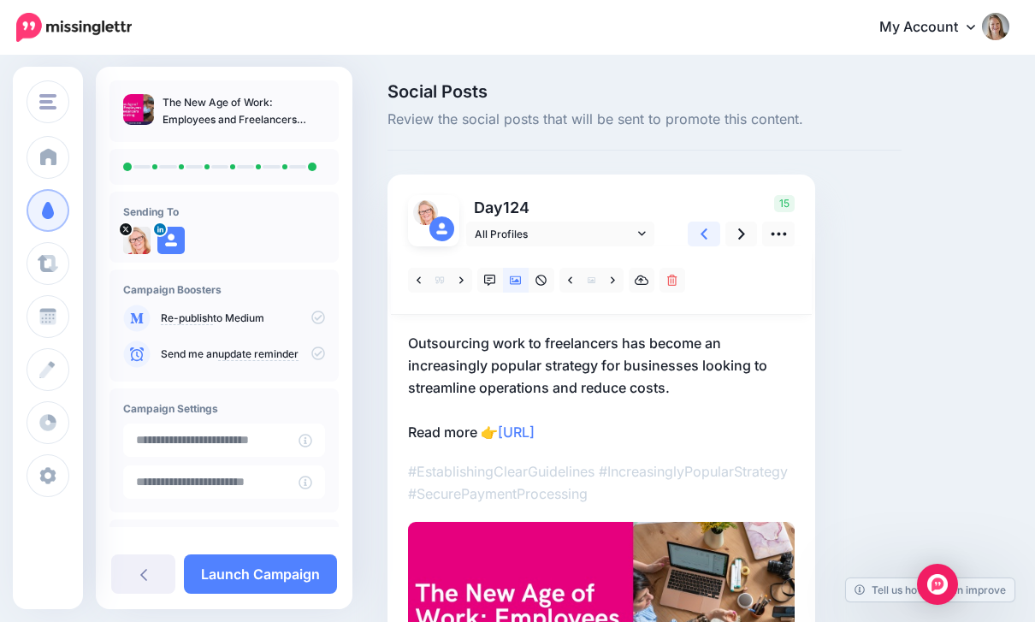
click at [708, 235] on link at bounding box center [704, 234] width 33 height 25
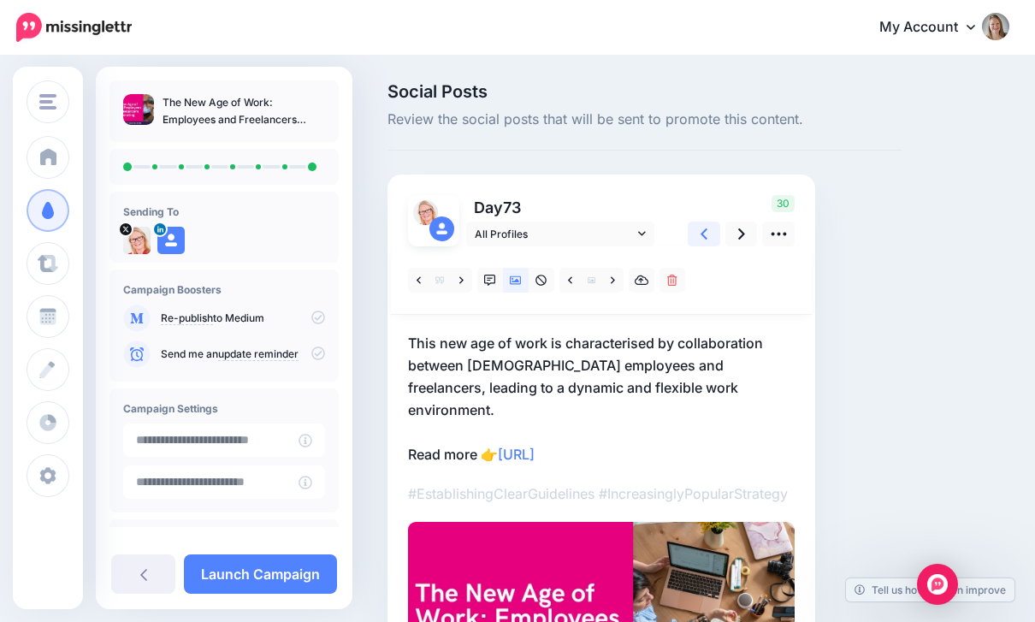
click at [708, 235] on link at bounding box center [704, 234] width 33 height 25
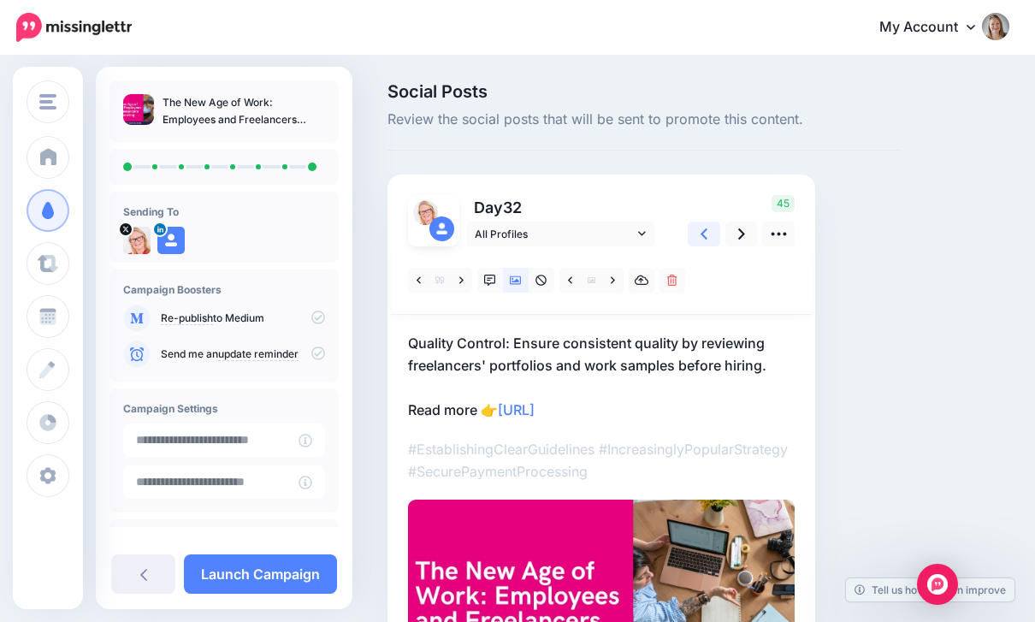
click at [708, 235] on link at bounding box center [704, 234] width 33 height 25
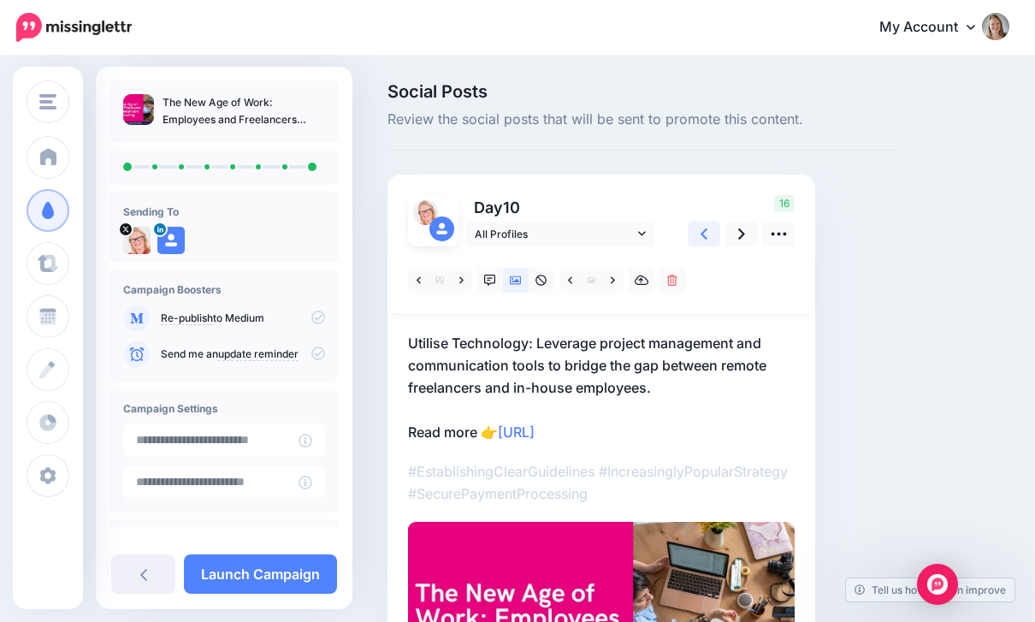
click at [708, 235] on link at bounding box center [704, 234] width 33 height 25
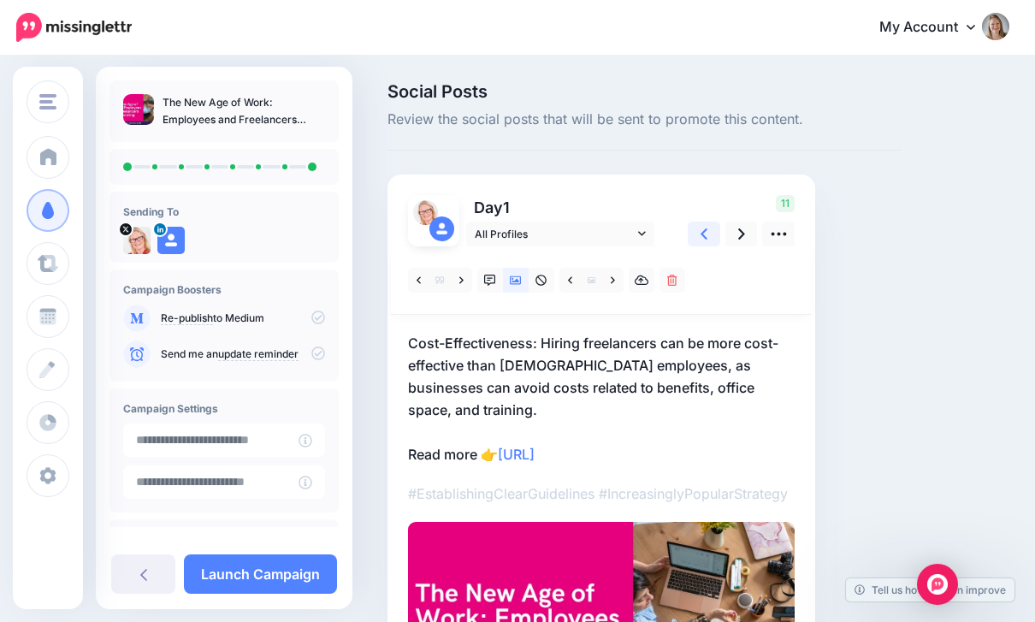
click at [708, 235] on link at bounding box center [704, 234] width 33 height 25
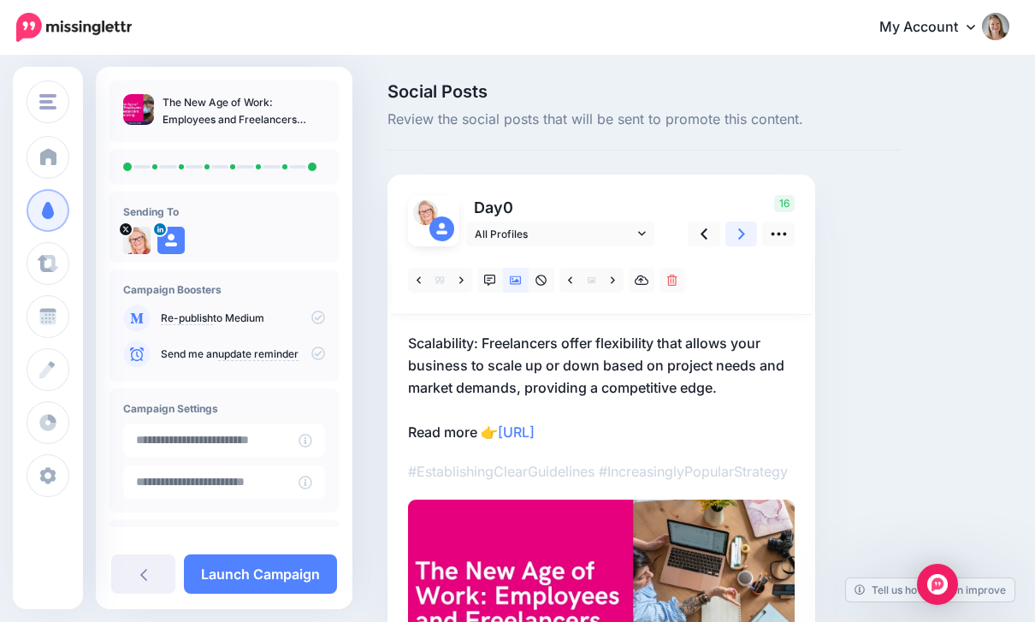
click at [744, 236] on icon at bounding box center [741, 234] width 7 height 18
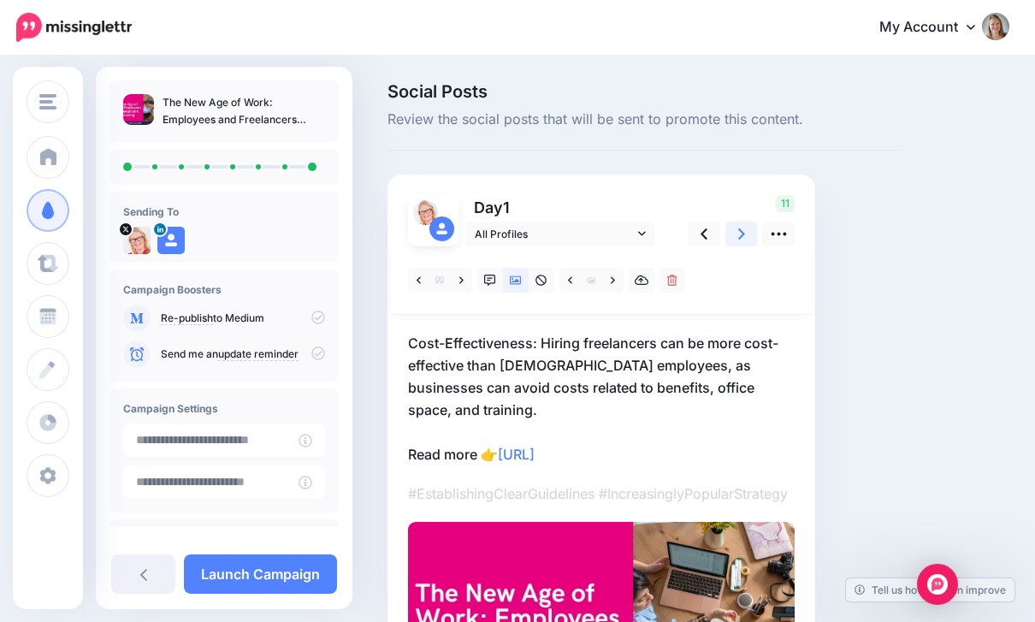
click at [744, 237] on icon at bounding box center [741, 234] width 7 height 18
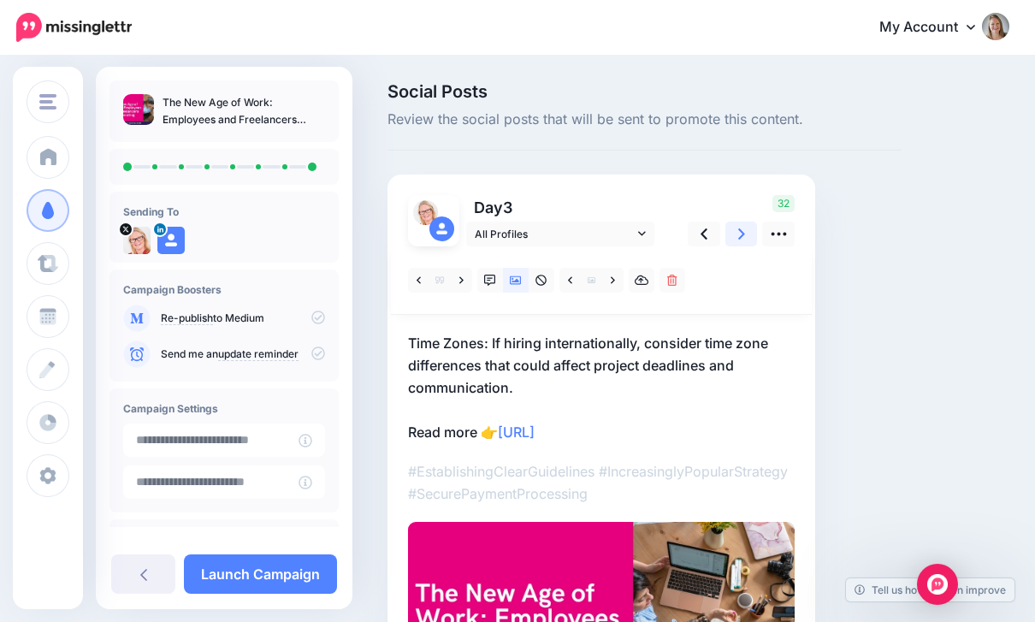
click at [744, 238] on icon at bounding box center [741, 234] width 7 height 18
click at [745, 240] on link at bounding box center [742, 234] width 33 height 25
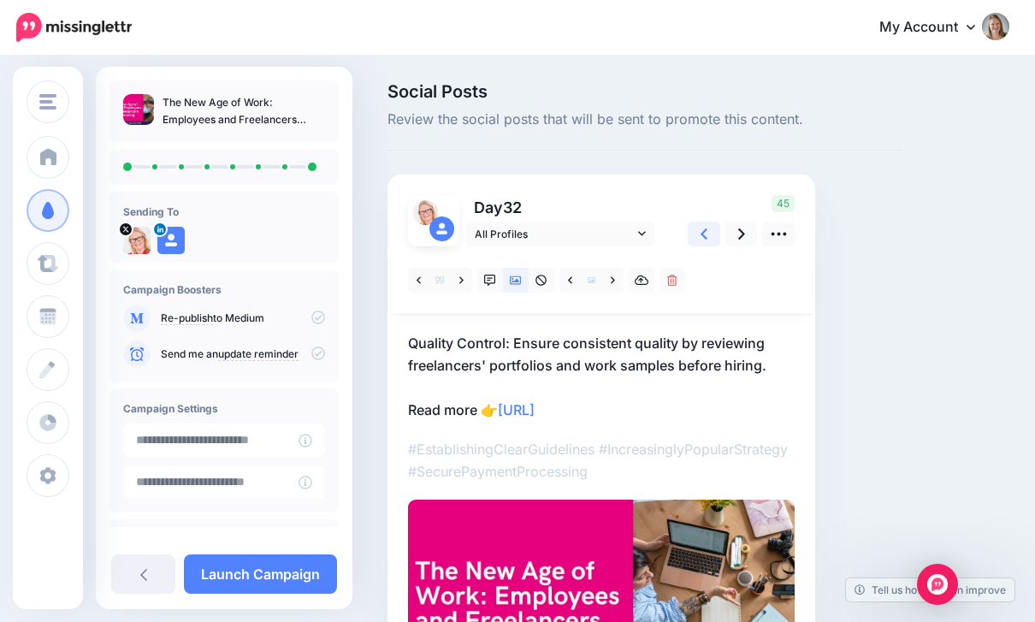
click at [705, 232] on icon at bounding box center [704, 234] width 7 height 18
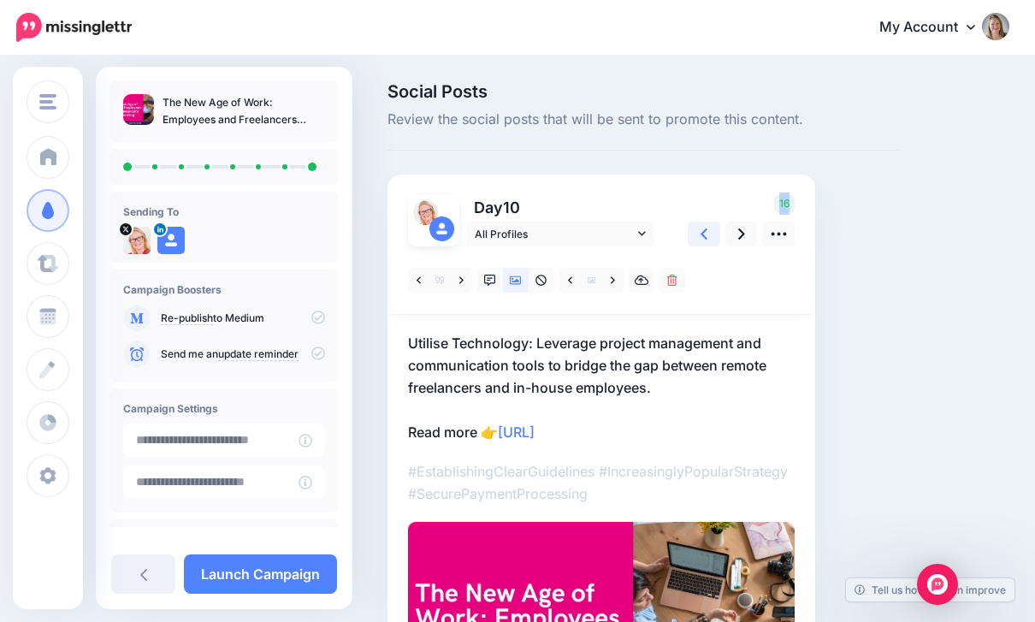
click at [705, 232] on icon at bounding box center [704, 234] width 7 height 18
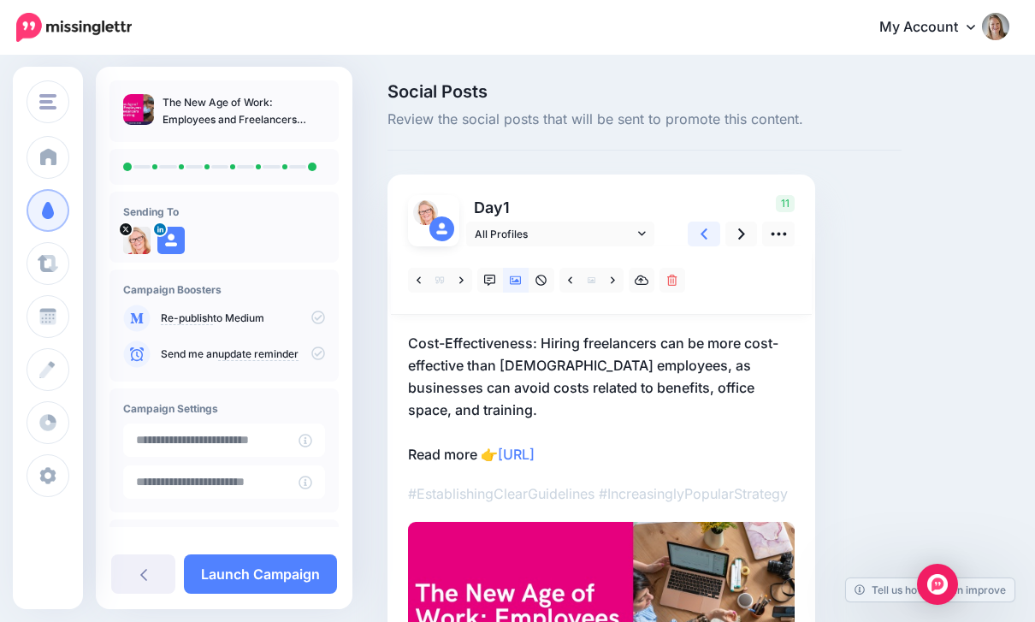
click at [704, 232] on icon at bounding box center [704, 233] width 7 height 11
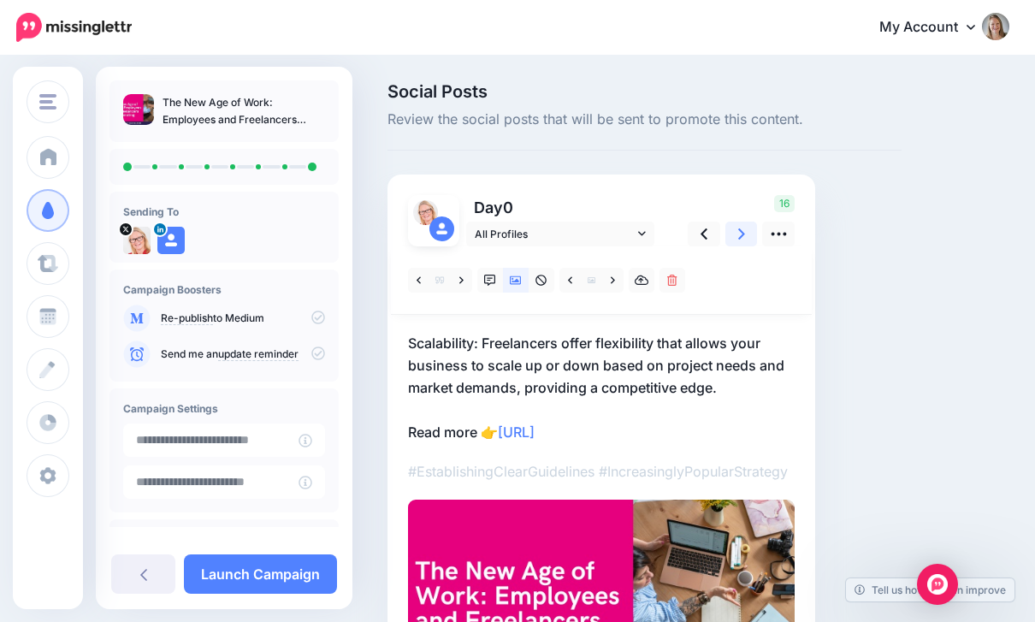
click at [728, 231] on link at bounding box center [742, 234] width 33 height 25
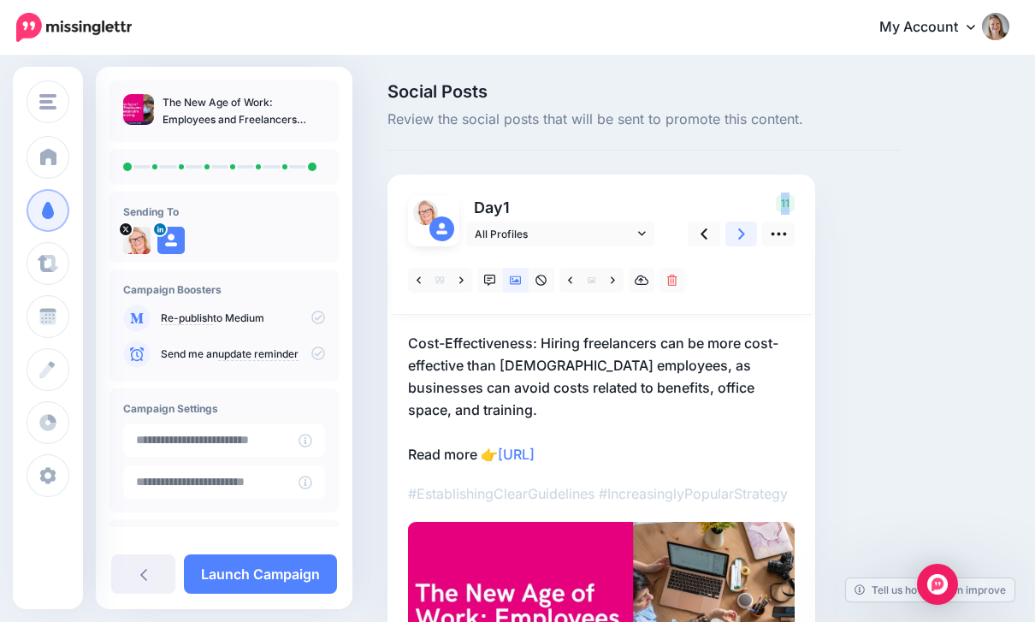
click at [728, 231] on link at bounding box center [742, 234] width 33 height 25
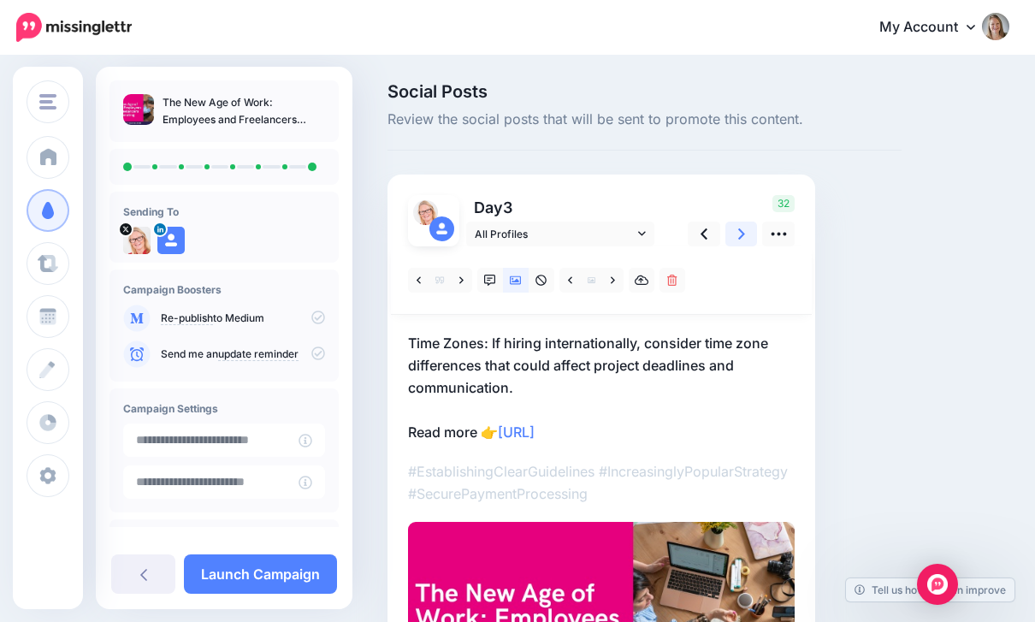
click at [728, 231] on link at bounding box center [742, 234] width 33 height 25
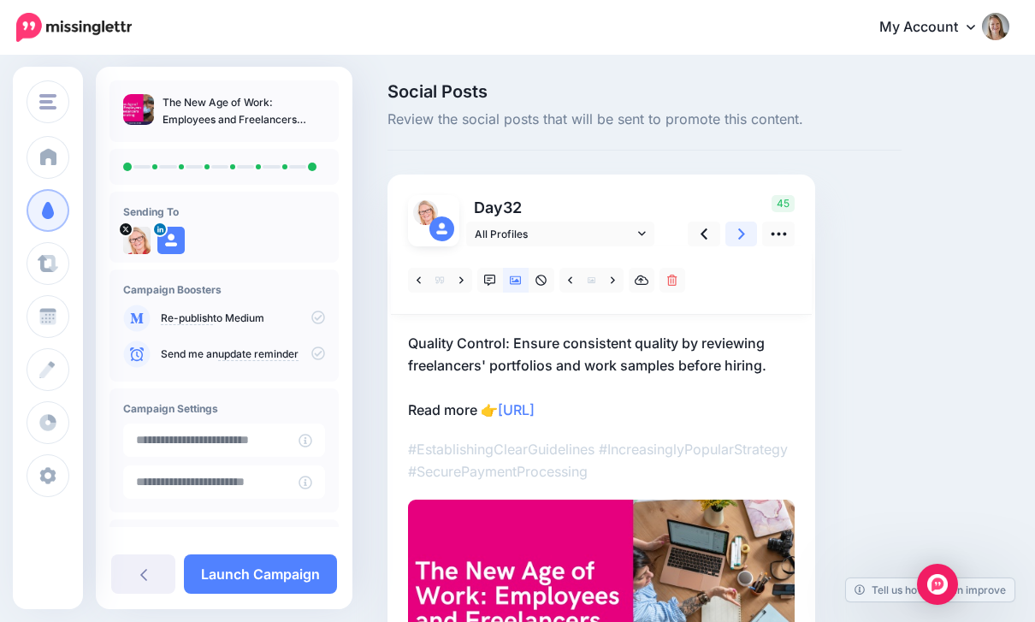
click at [728, 233] on link at bounding box center [742, 234] width 33 height 25
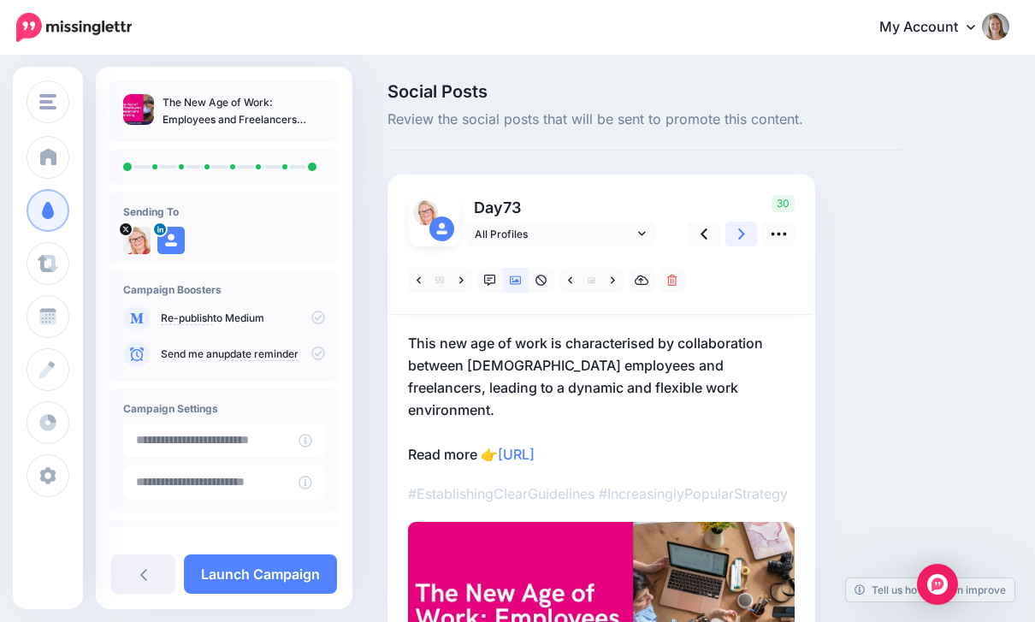
click at [728, 234] on link at bounding box center [742, 234] width 33 height 25
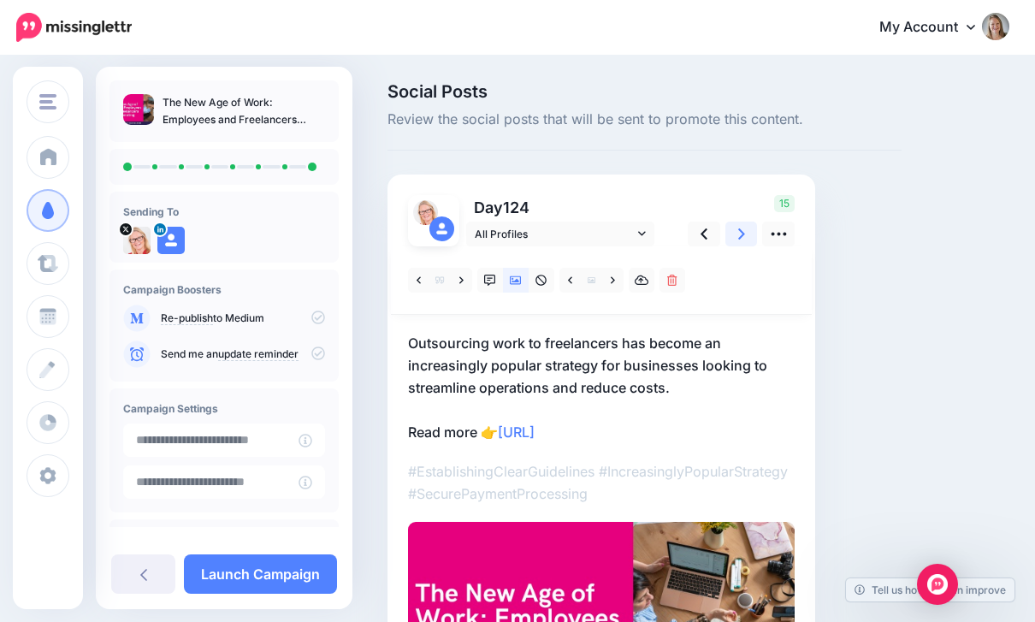
click at [729, 234] on link at bounding box center [742, 234] width 33 height 25
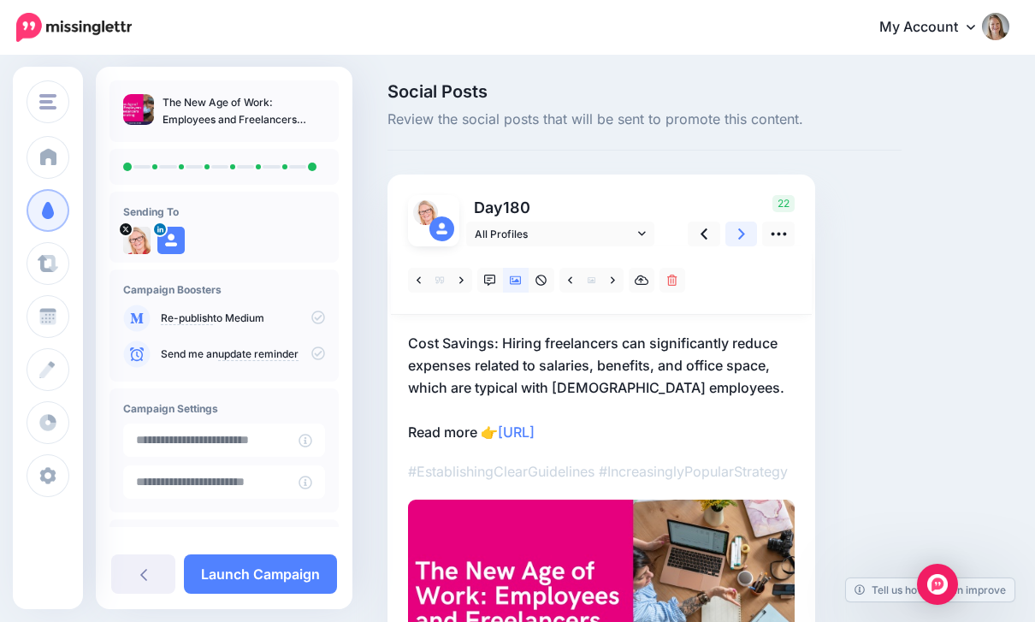
click at [729, 235] on link at bounding box center [742, 234] width 33 height 25
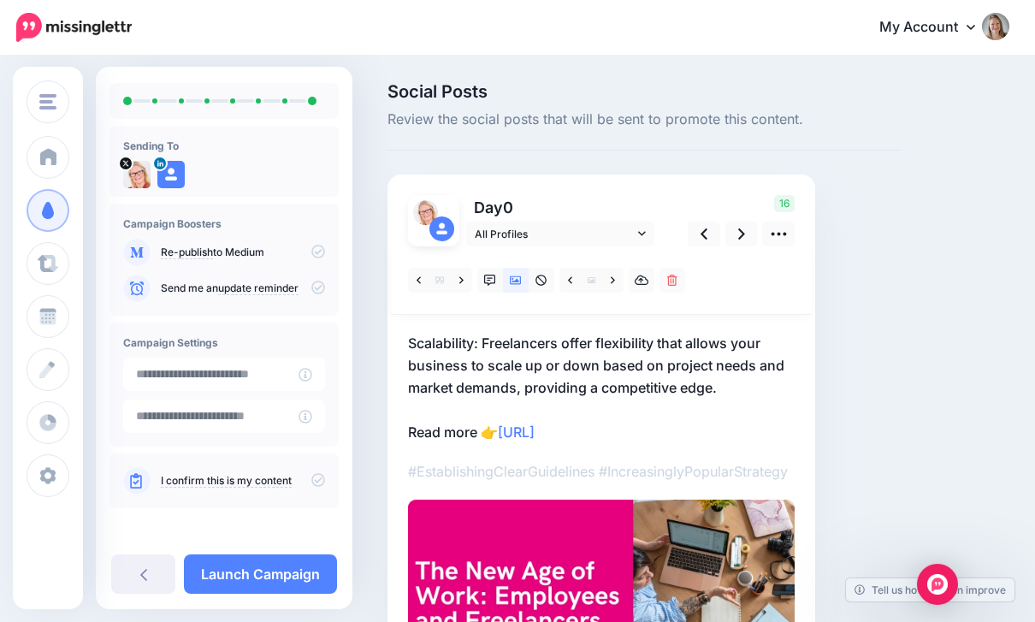
scroll to position [64, 0]
click at [324, 483] on icon at bounding box center [318, 482] width 14 height 14
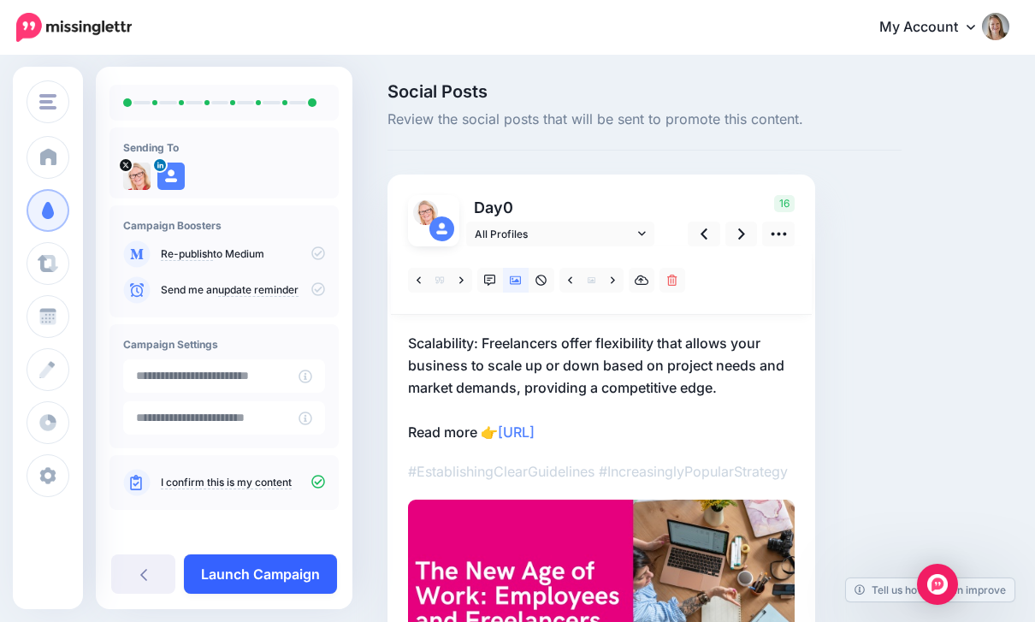
click at [277, 594] on link "Launch Campaign" at bounding box center [260, 573] width 153 height 39
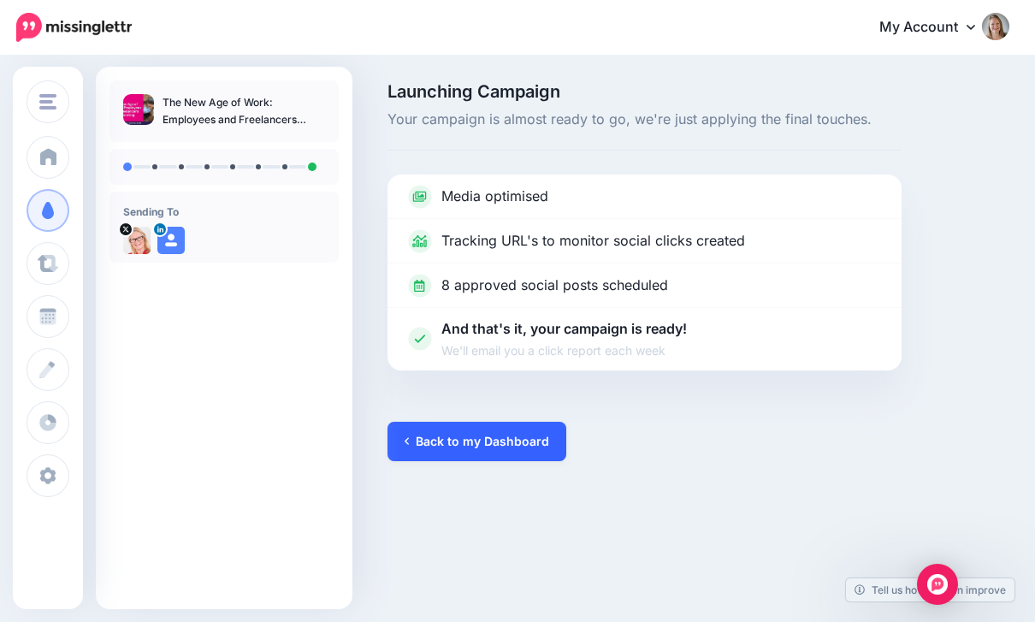
click at [470, 435] on link "Back to my Dashboard" at bounding box center [477, 441] width 179 height 39
